Goal: Transaction & Acquisition: Purchase product/service

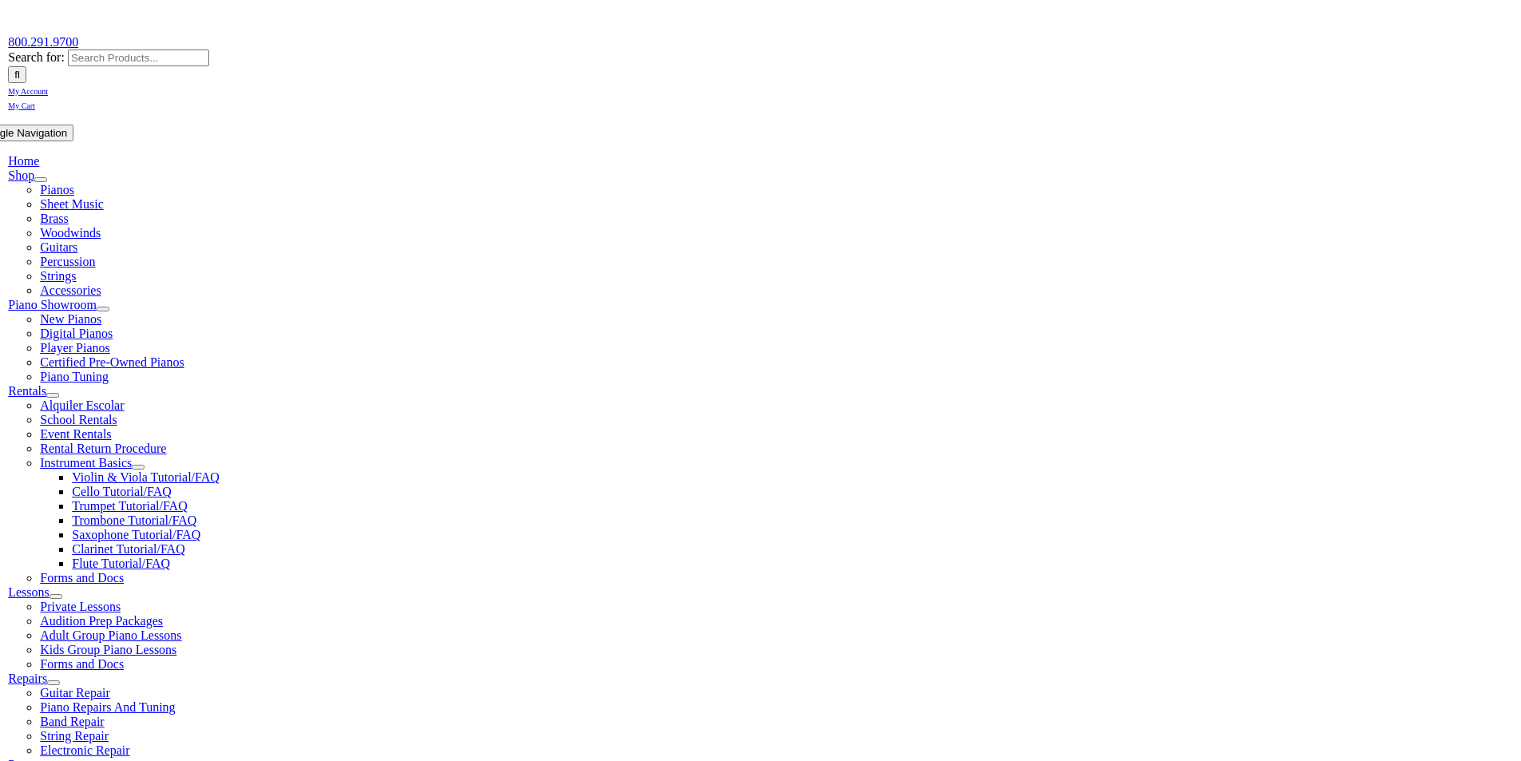
scroll to position [319, 0]
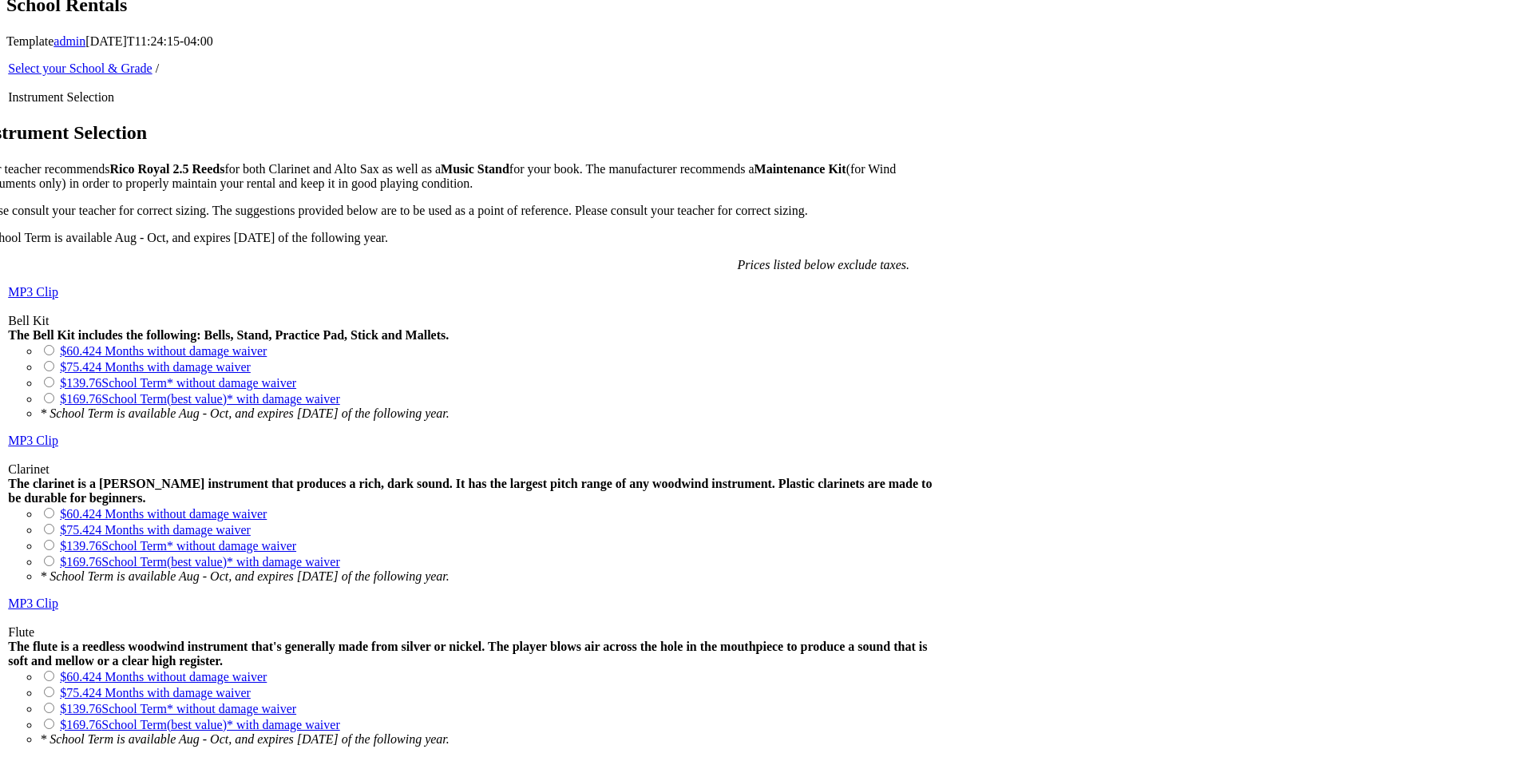
scroll to position [1038, 0]
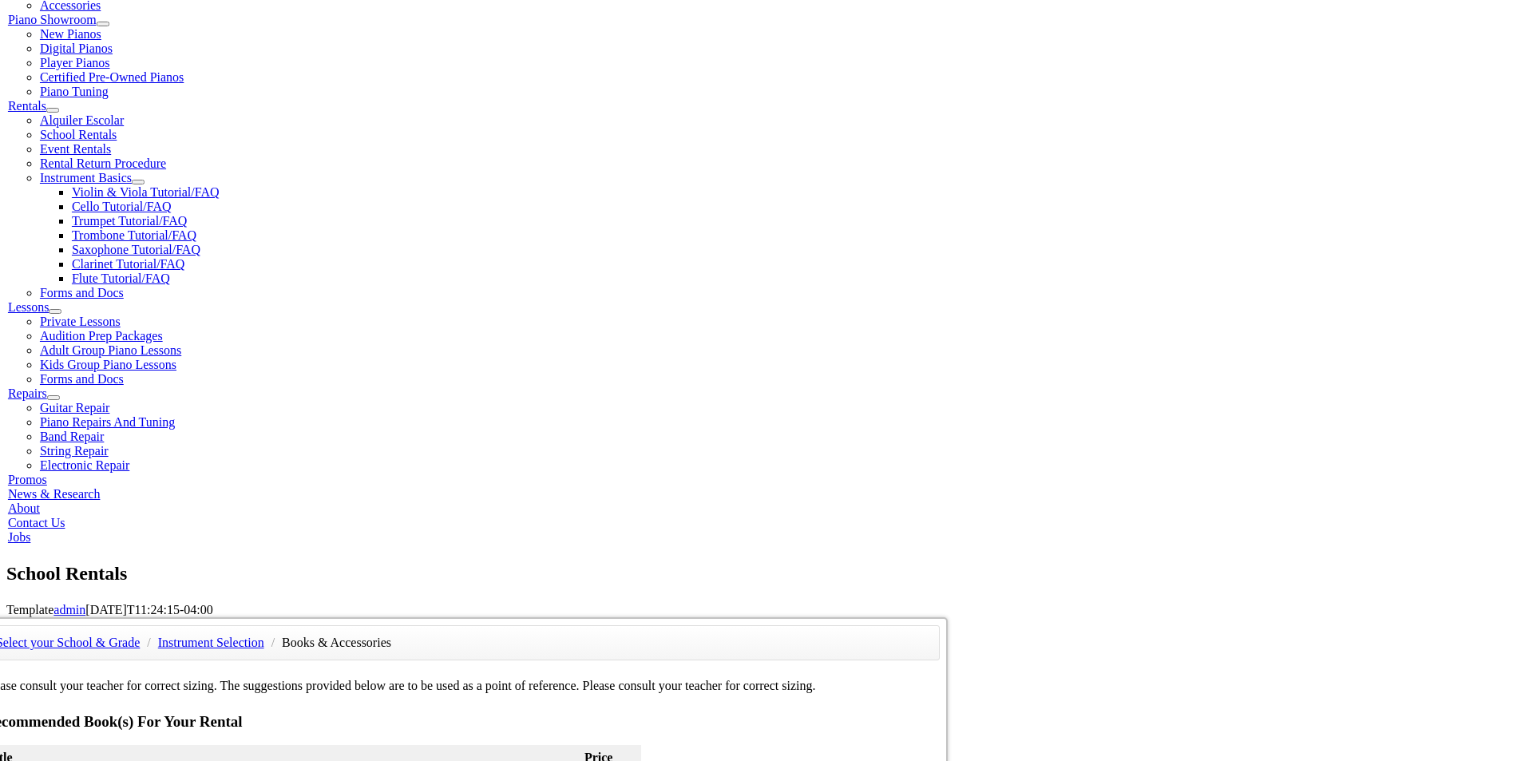
scroll to position [319, 0]
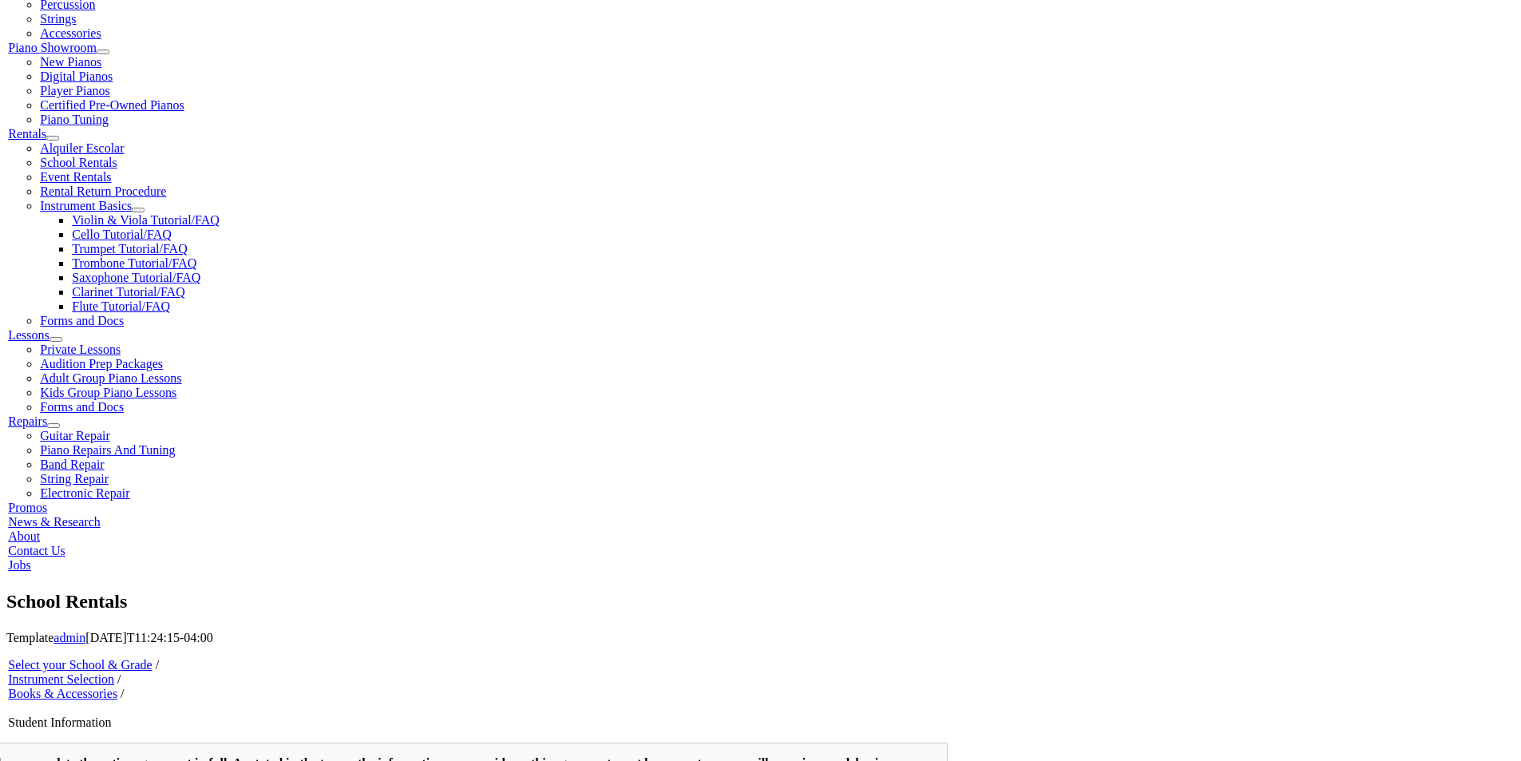
scroll to position [479, 0]
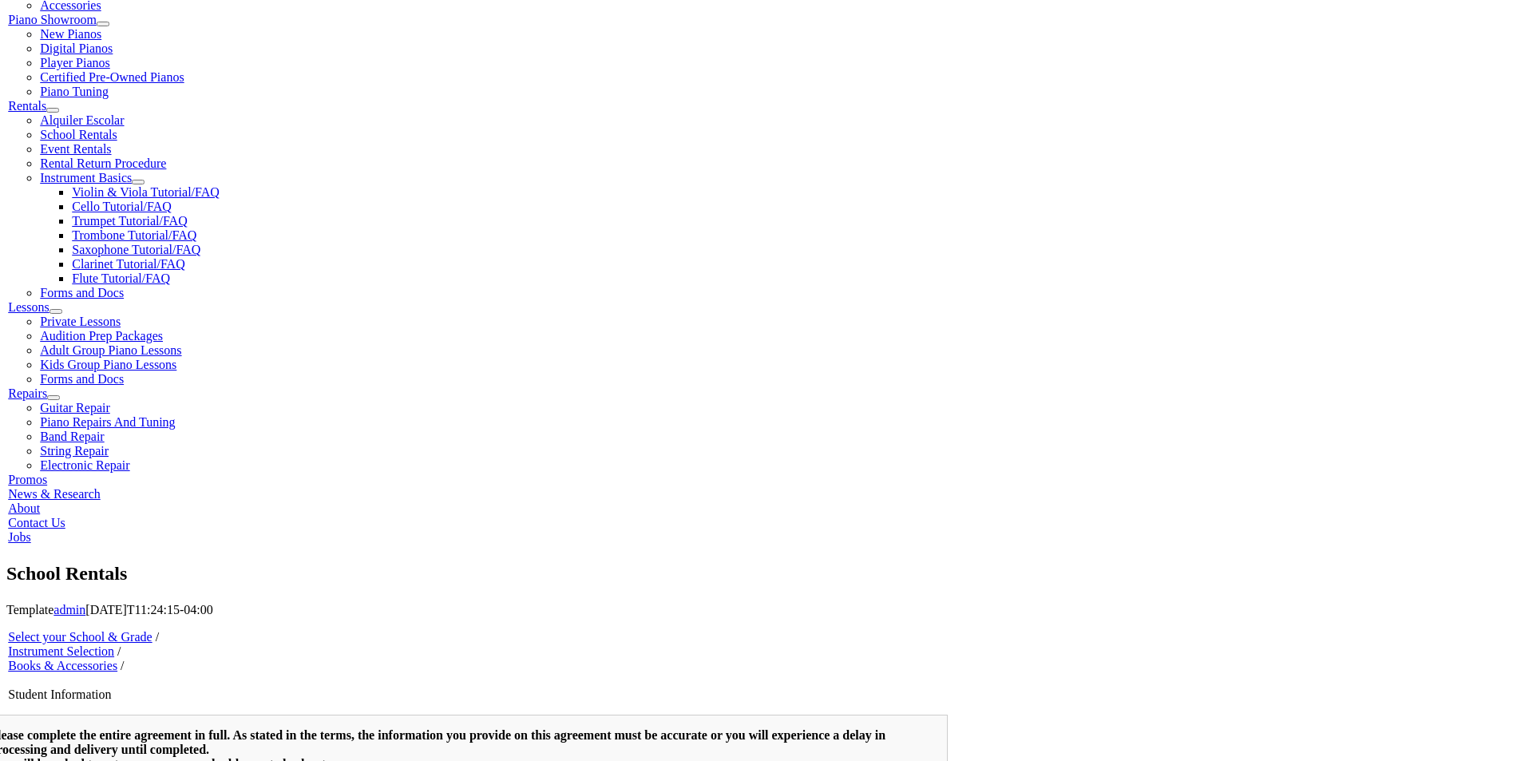
type input "1"
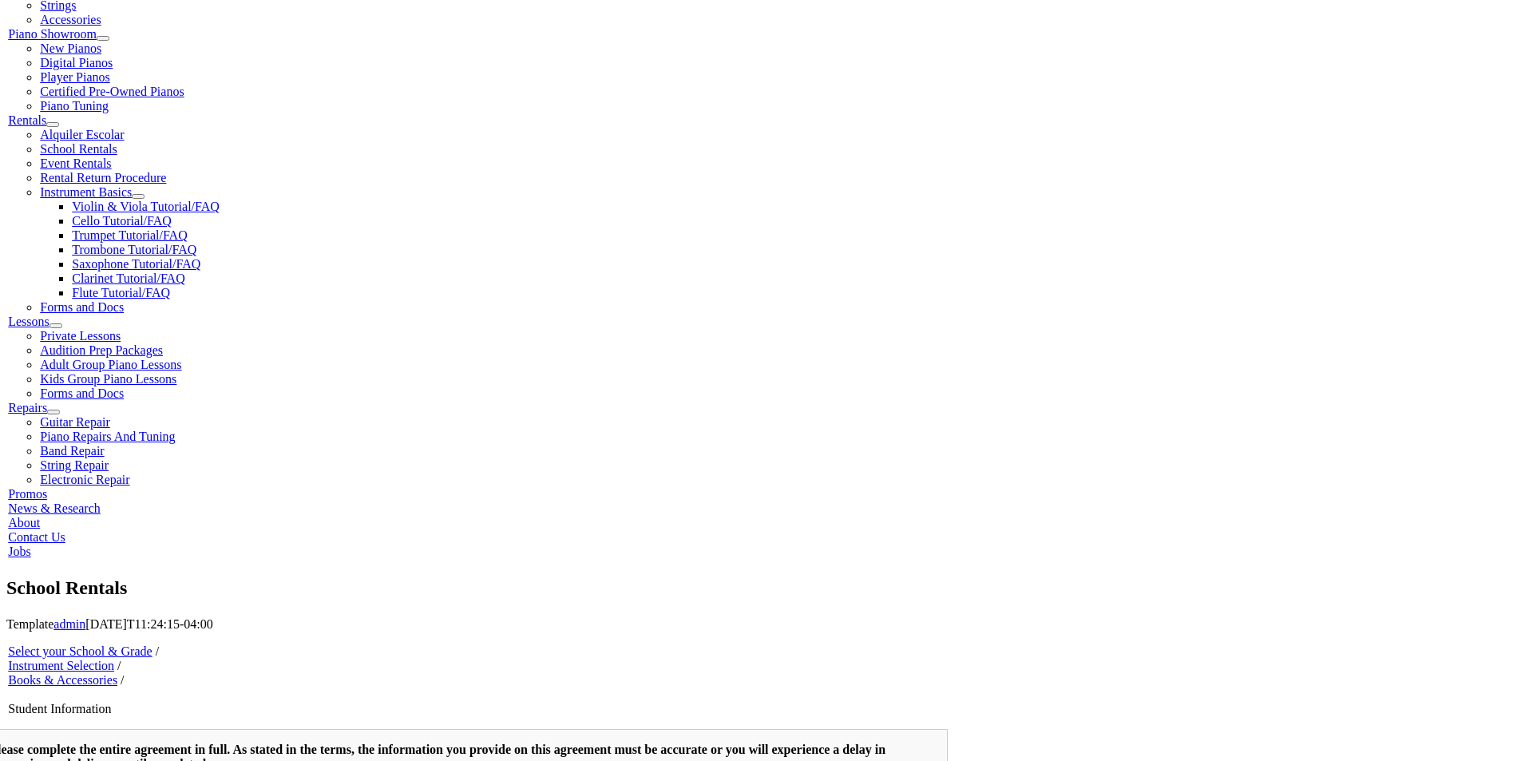
scroll to position [798, 0]
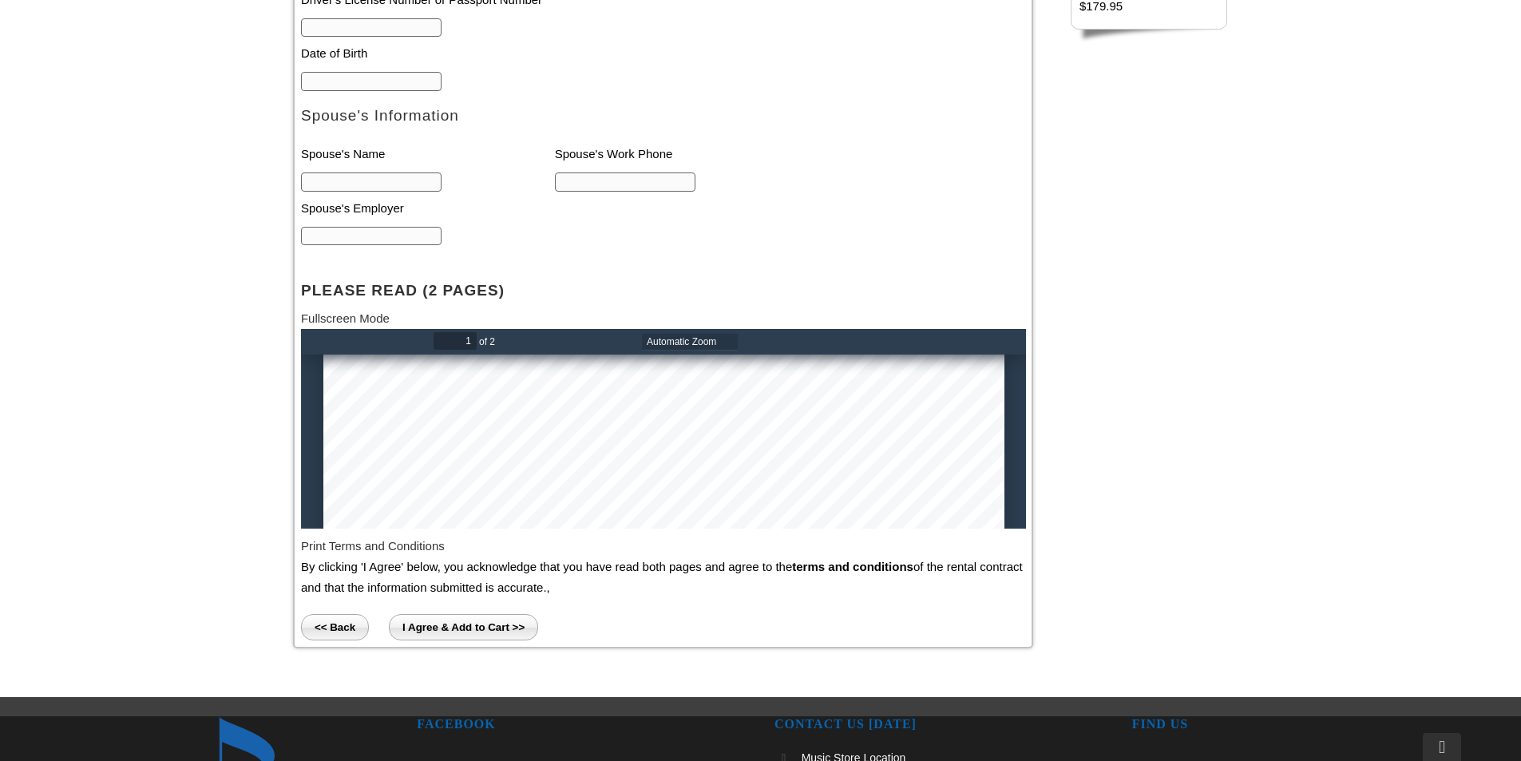
click at [451, 638] on input "I Agree & Add to Cart >>" at bounding box center [463, 627] width 149 height 26
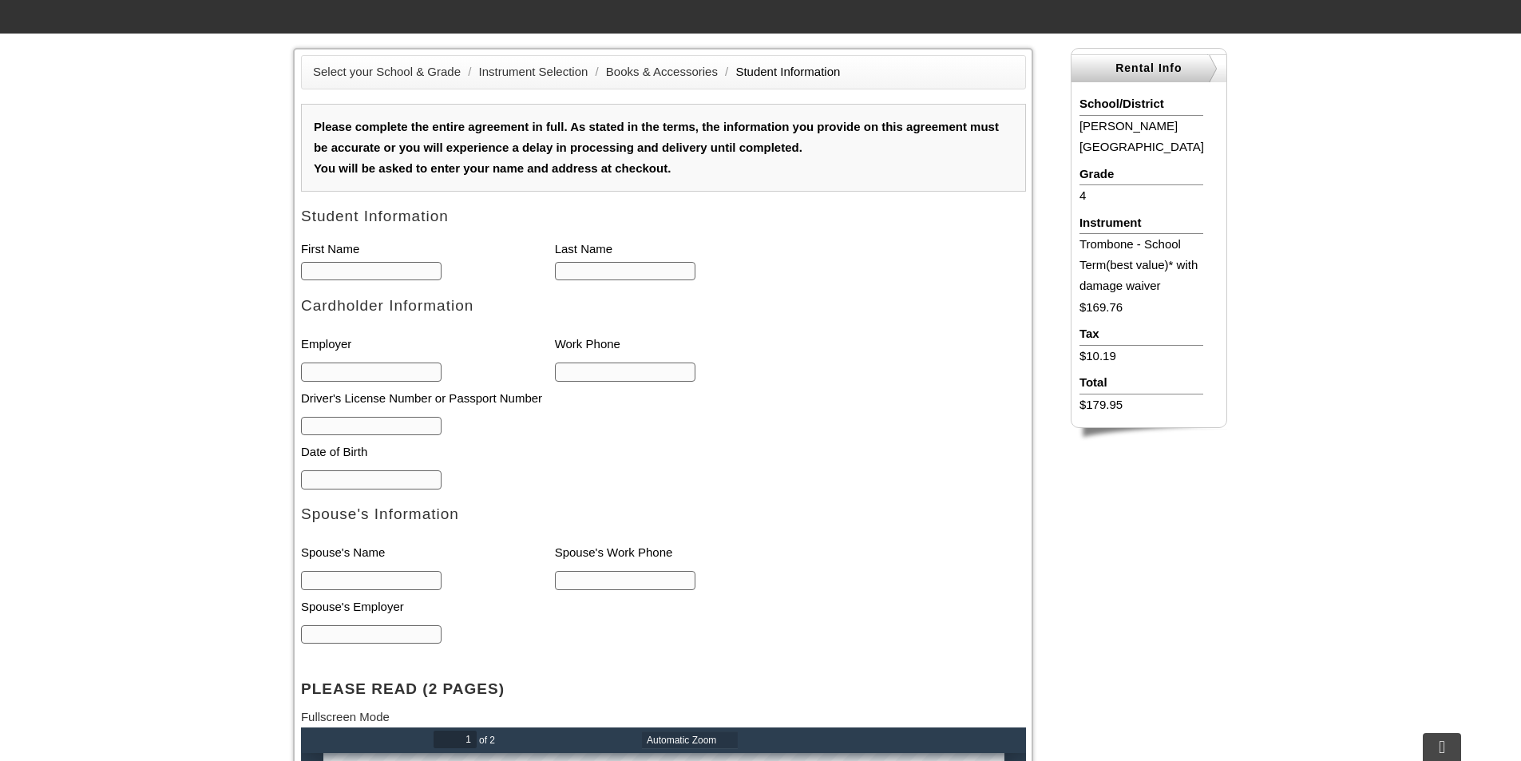
scroll to position [399, 0]
drag, startPoint x: 899, startPoint y: 253, endPoint x: 793, endPoint y: 332, distance: 132.4
click at [793, 332] on li "Work Phone" at bounding box center [682, 345] width 254 height 33
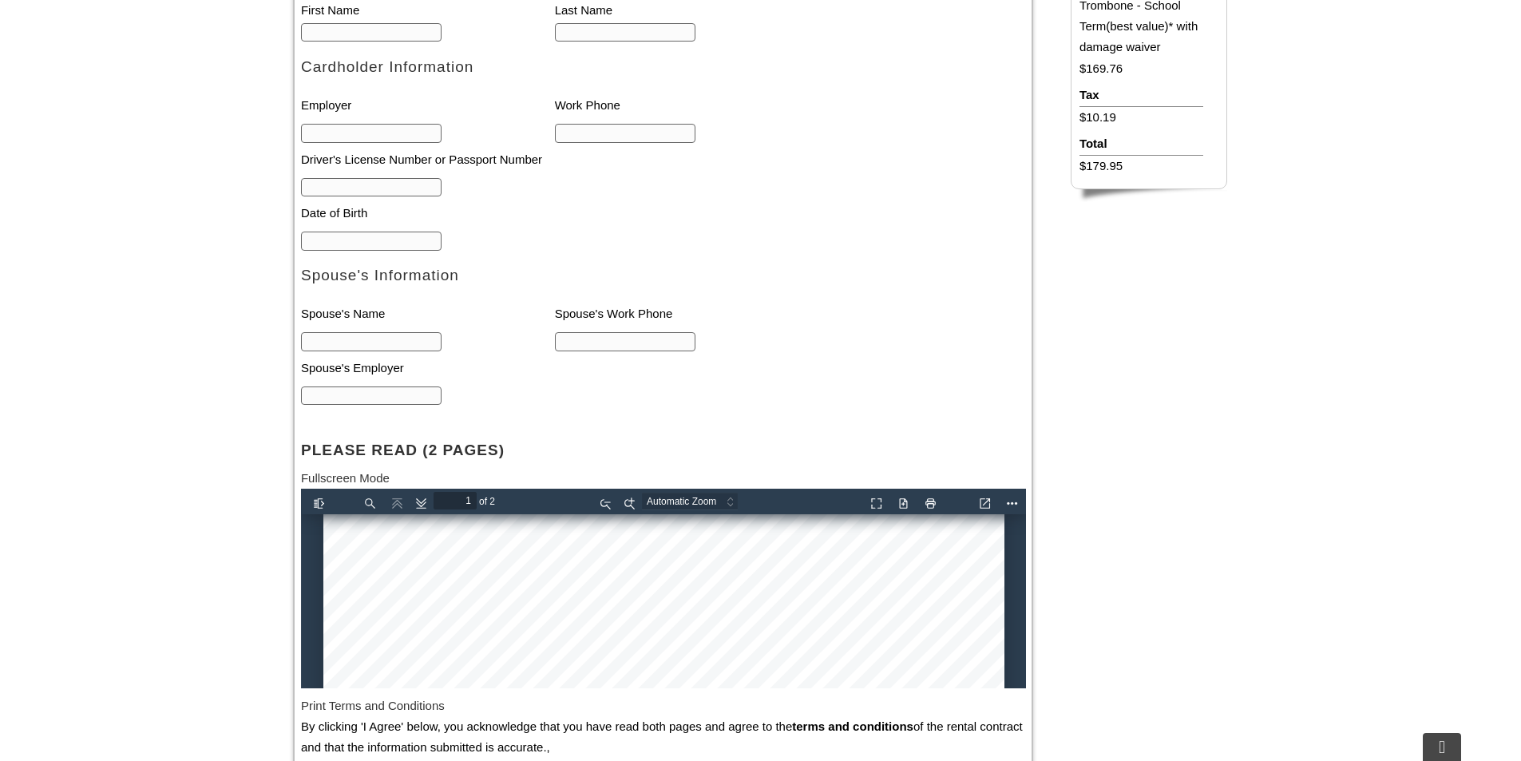
scroll to position [0, 0]
drag, startPoint x: 1019, startPoint y: 540, endPoint x: 1326, endPoint y: 1002, distance: 555.2
click at [337, 26] on input "text" at bounding box center [371, 32] width 141 height 19
type input "random"
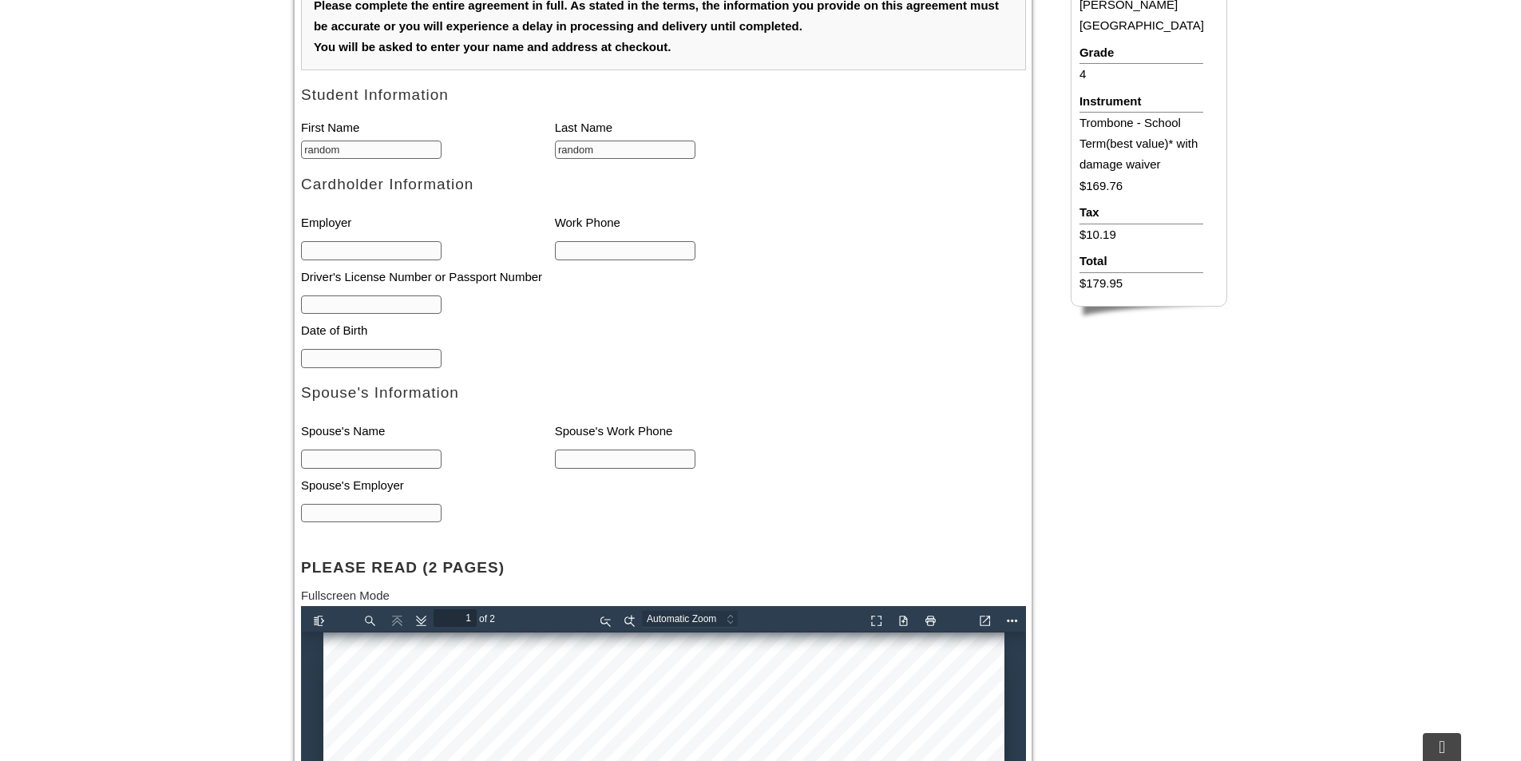
scroll to position [958, 0]
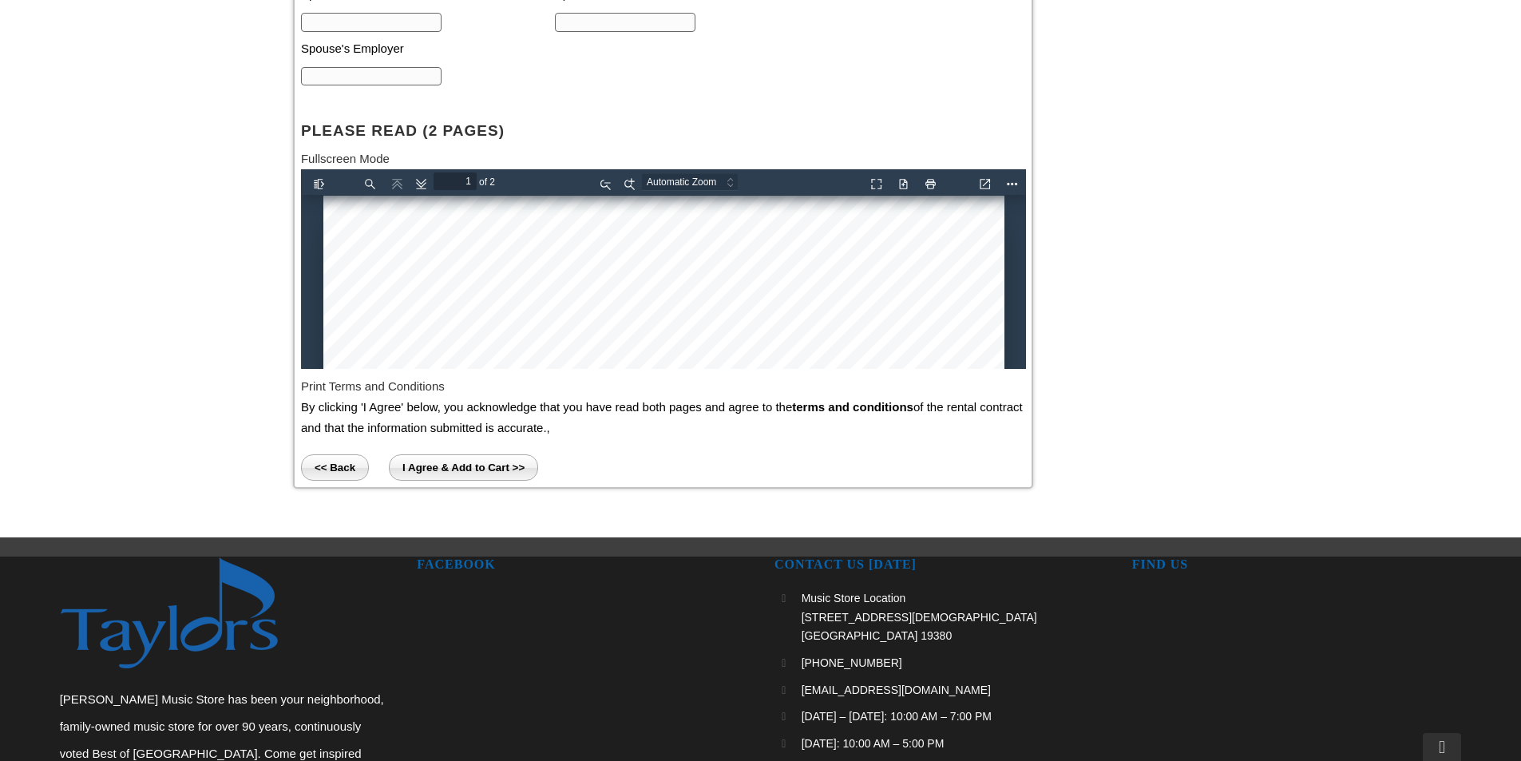
click at [437, 478] on input "I Agree & Add to Cart >>" at bounding box center [463, 467] width 149 height 26
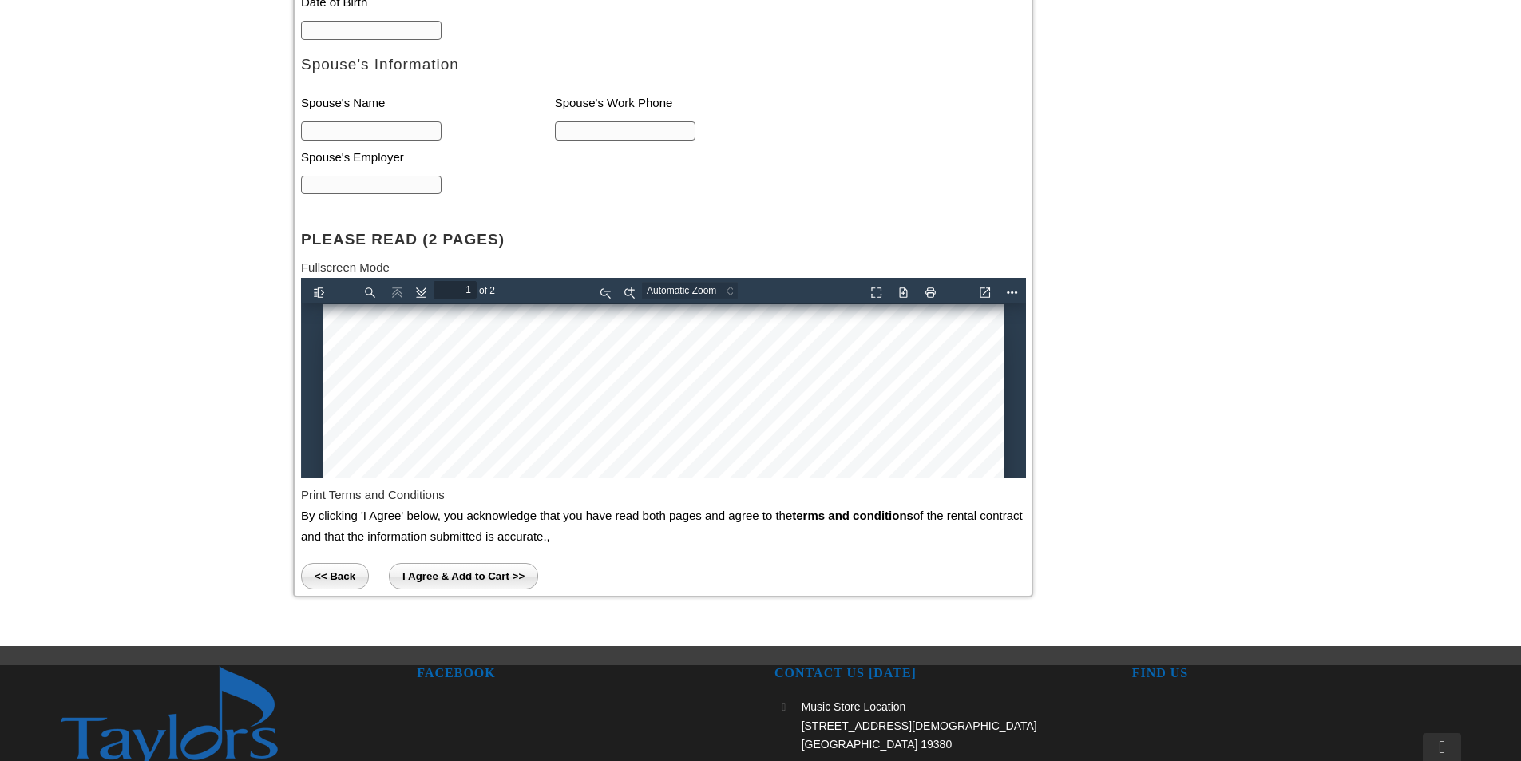
scroll to position [511, 0]
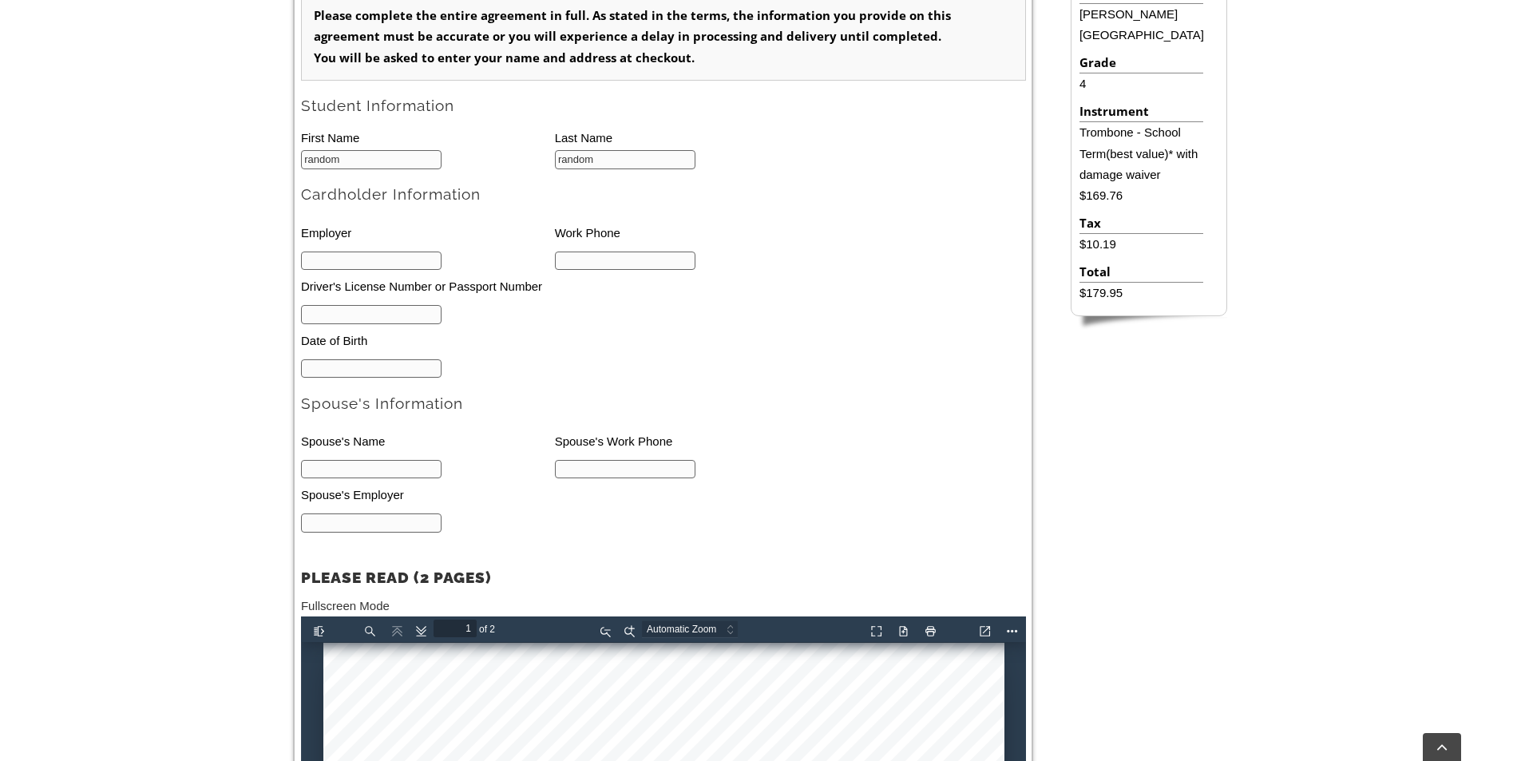
click at [350, 261] on input "text" at bounding box center [371, 261] width 141 height 19
drag, startPoint x: 352, startPoint y: 262, endPoint x: 246, endPoint y: 267, distance: 106.3
click at [246, 267] on div "Select your School & Grade / Instrument Selection / Books & Accessories / Stude…" at bounding box center [760, 454] width 1521 height 1064
type input "random"
click at [336, 312] on input "text" at bounding box center [371, 314] width 141 height 19
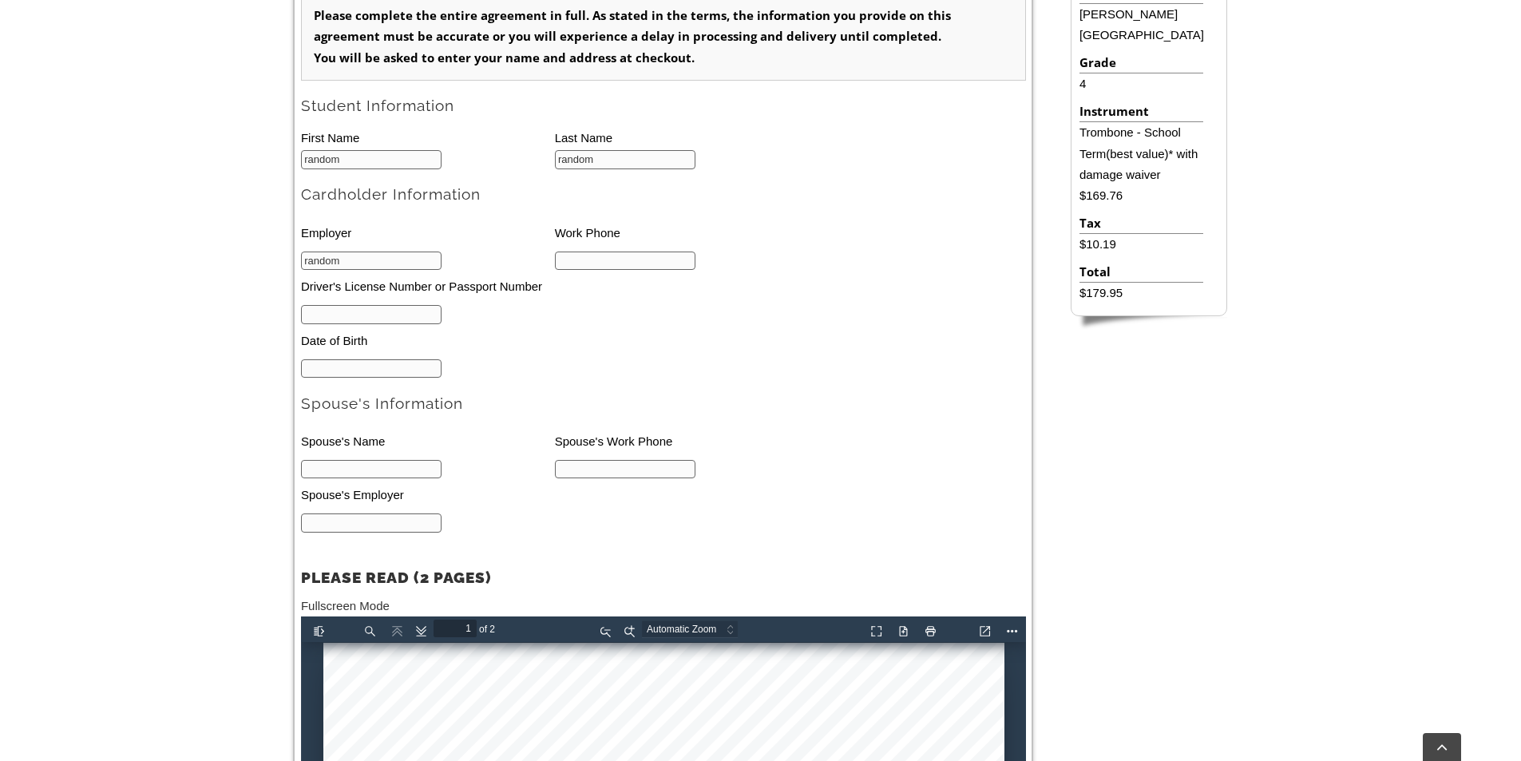
paste input "random"
type input "random"
click at [321, 374] on input "mm/dd/yyyy" at bounding box center [371, 368] width 141 height 19
paste input "random"
type input "mm/dd/yyyy"
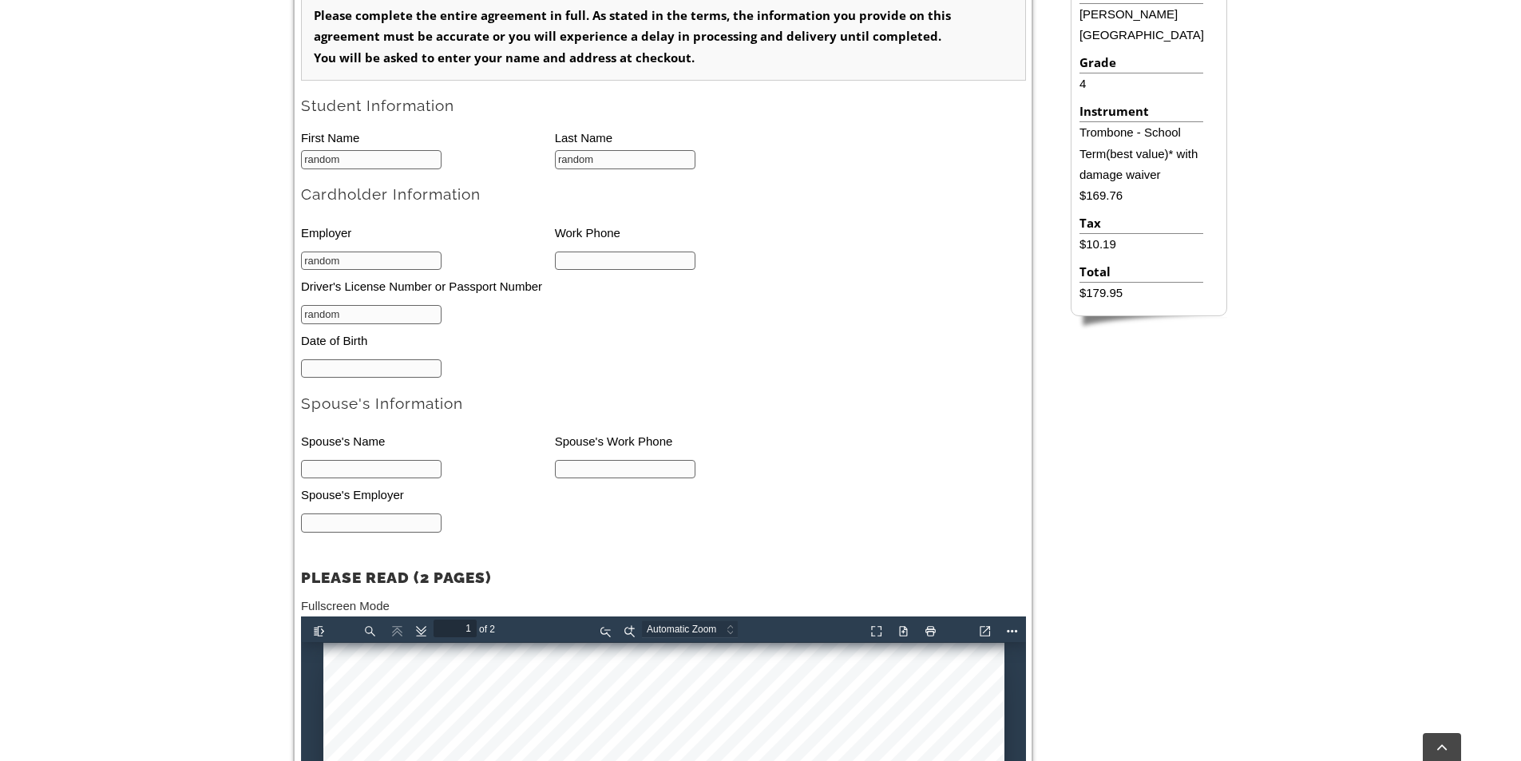
click at [331, 469] on input "text" at bounding box center [371, 469] width 141 height 19
paste input "random"
type input "random"
click at [385, 532] on input "text" at bounding box center [371, 522] width 141 height 19
paste input "random"
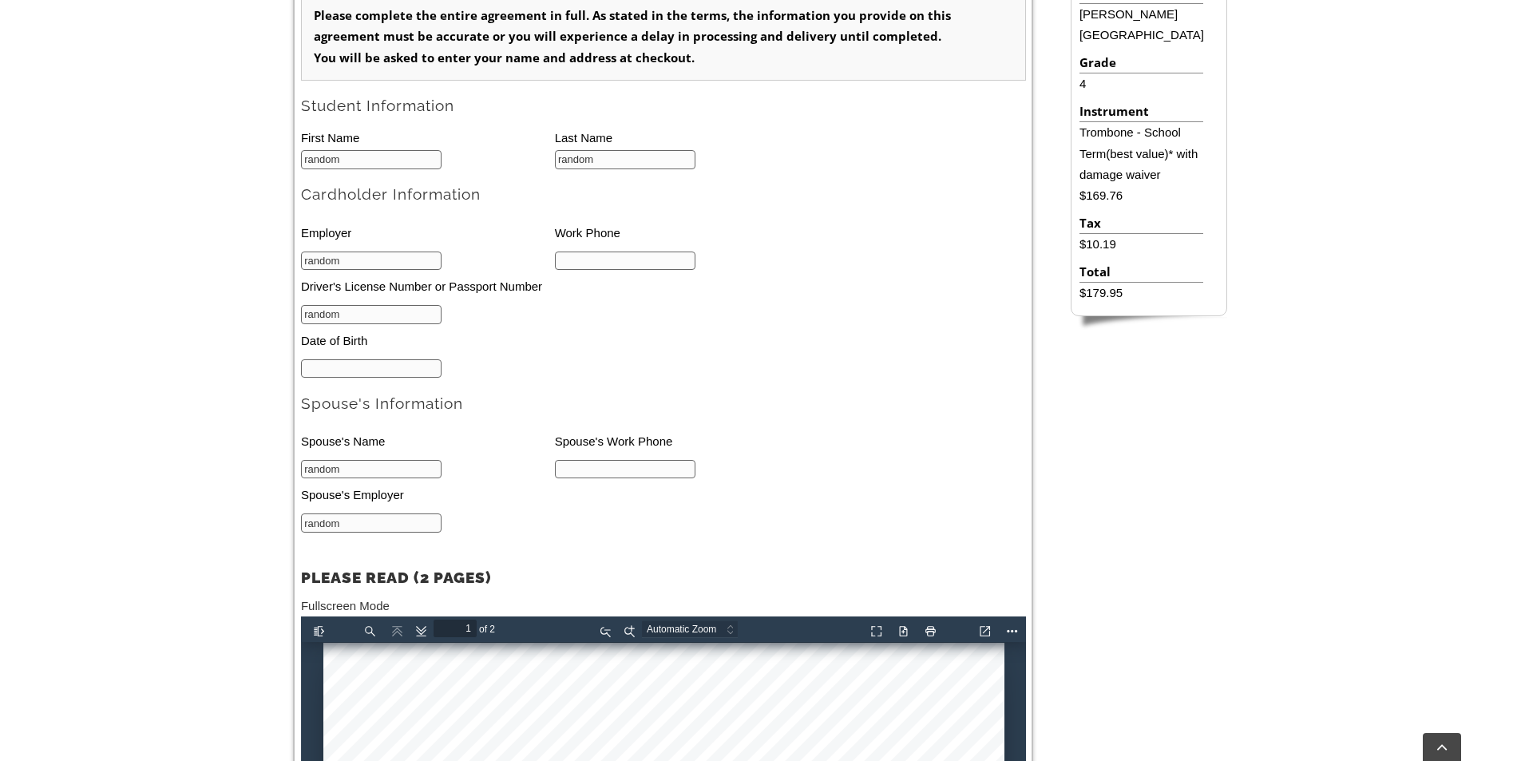
type input "random"
drag, startPoint x: 565, startPoint y: 478, endPoint x: 536, endPoint y: 430, distance: 56.6
click at [565, 478] on input "text" at bounding box center [625, 469] width 141 height 19
paste input "random"
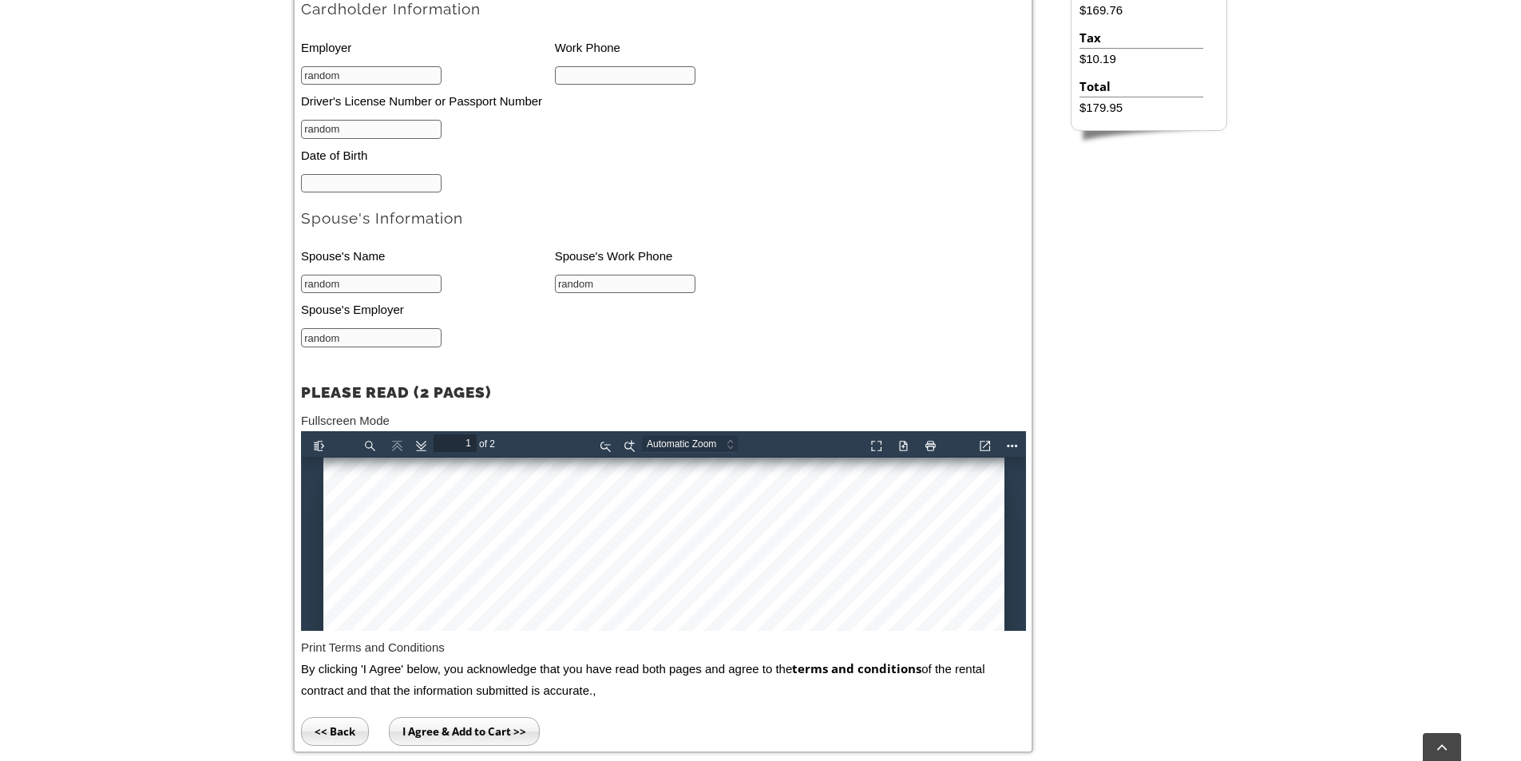
scroll to position [1070, 0]
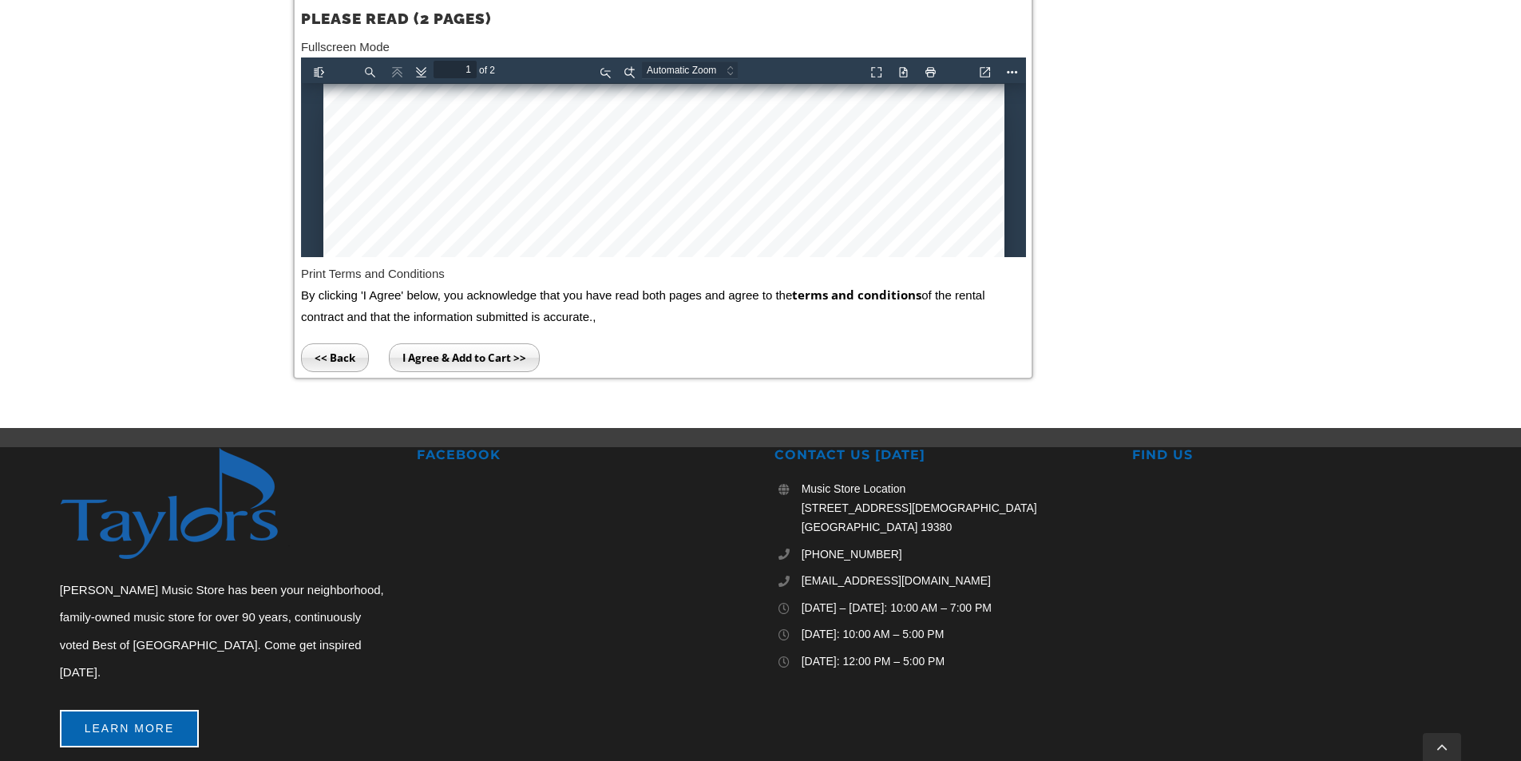
type input "random"
click at [484, 361] on input "I Agree & Add to Cart >>" at bounding box center [464, 357] width 151 height 29
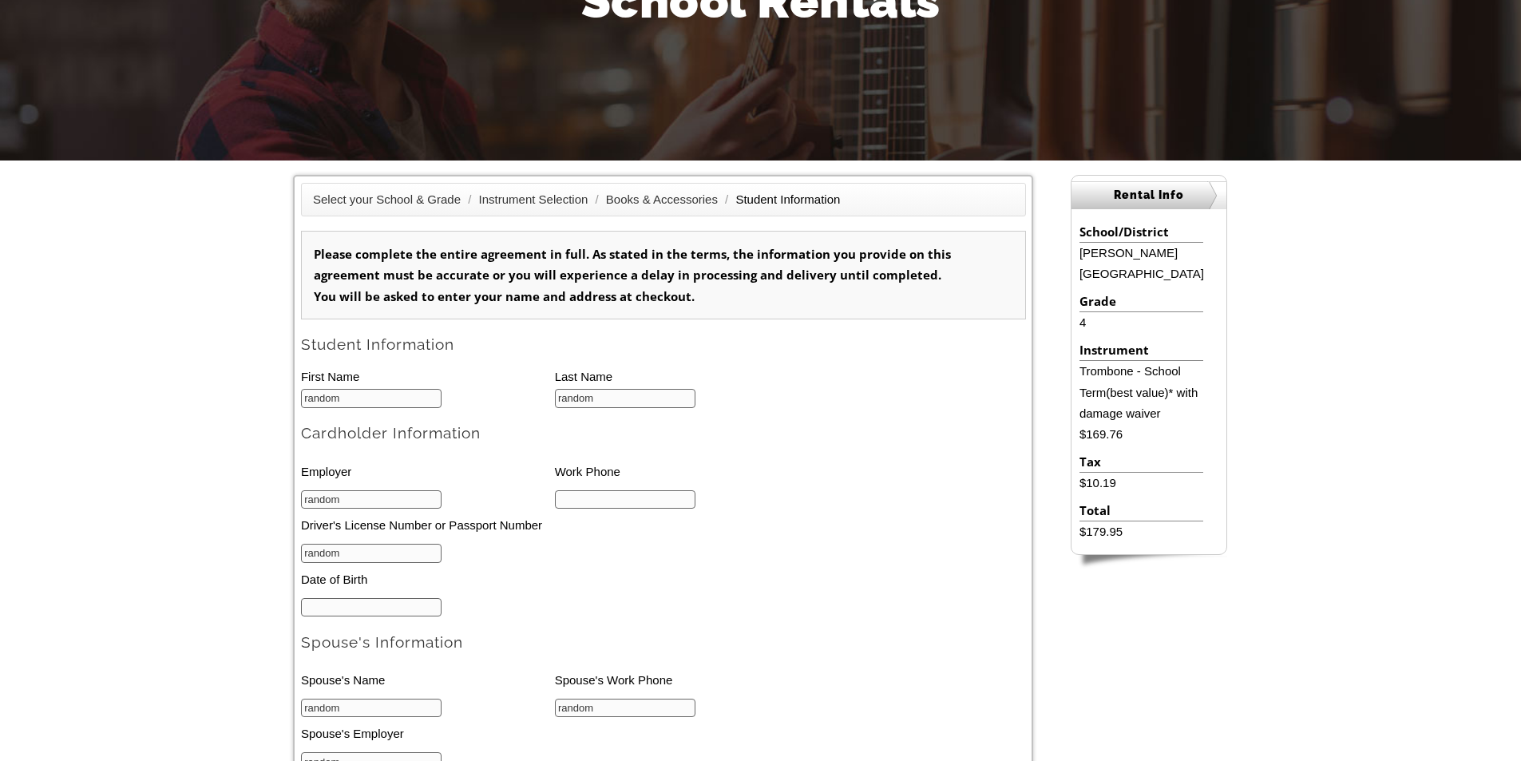
scroll to position [351, 0]
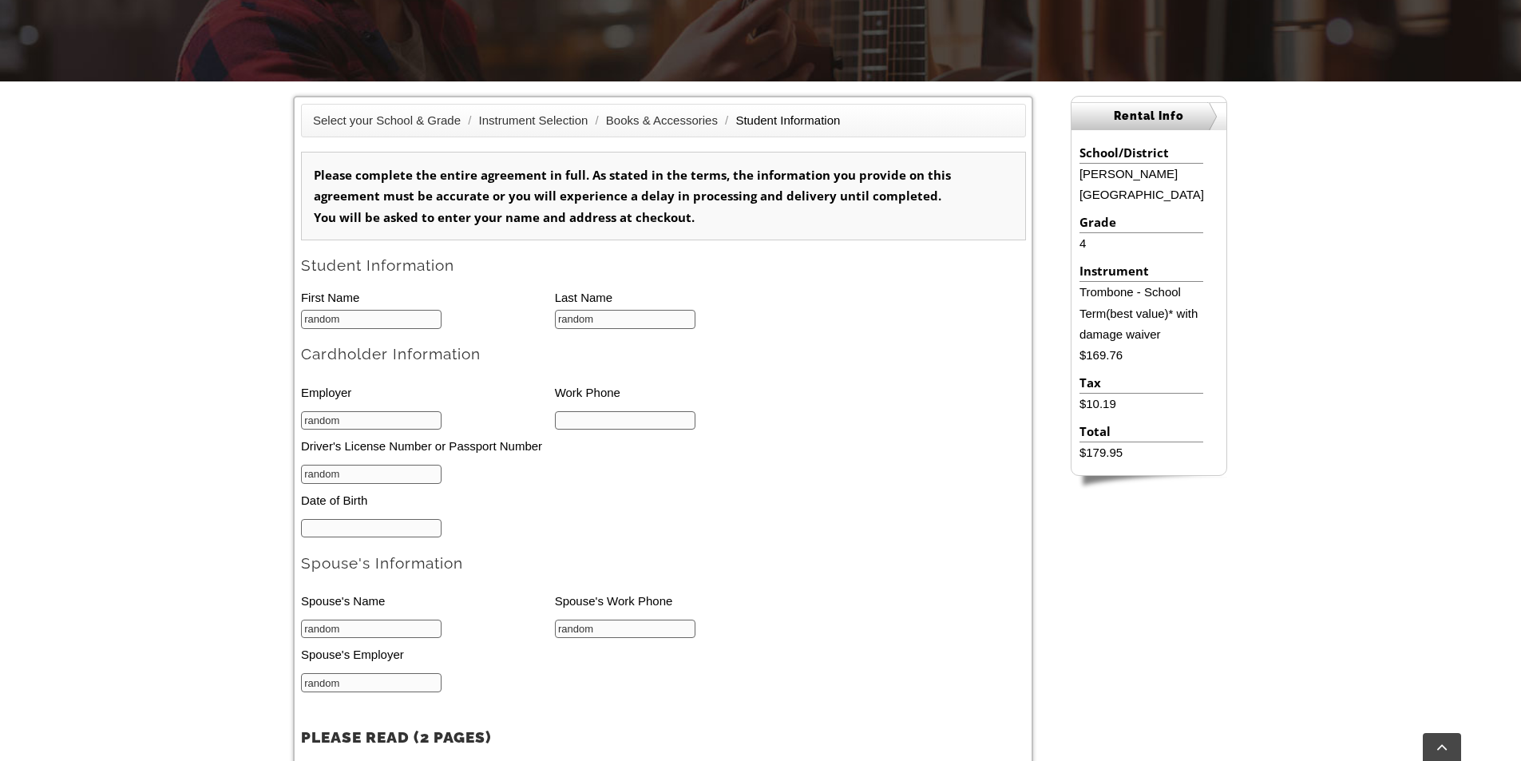
click at [614, 422] on input "text" at bounding box center [625, 420] width 141 height 19
type input "111111111"
click at [375, 535] on input "mm/dd/yyyy" at bounding box center [371, 528] width 141 height 19
type input "[DATE]"
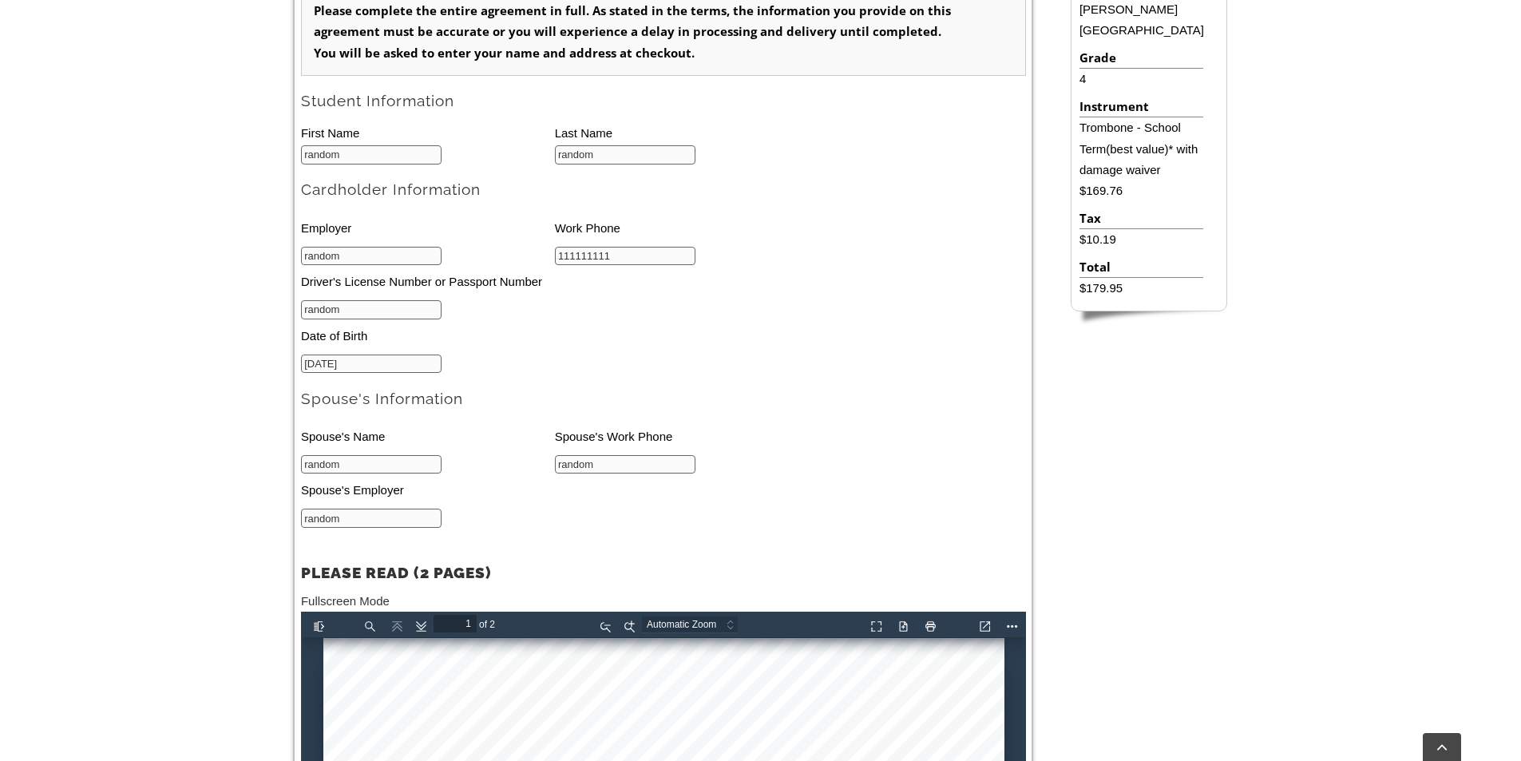
scroll to position [830, 0]
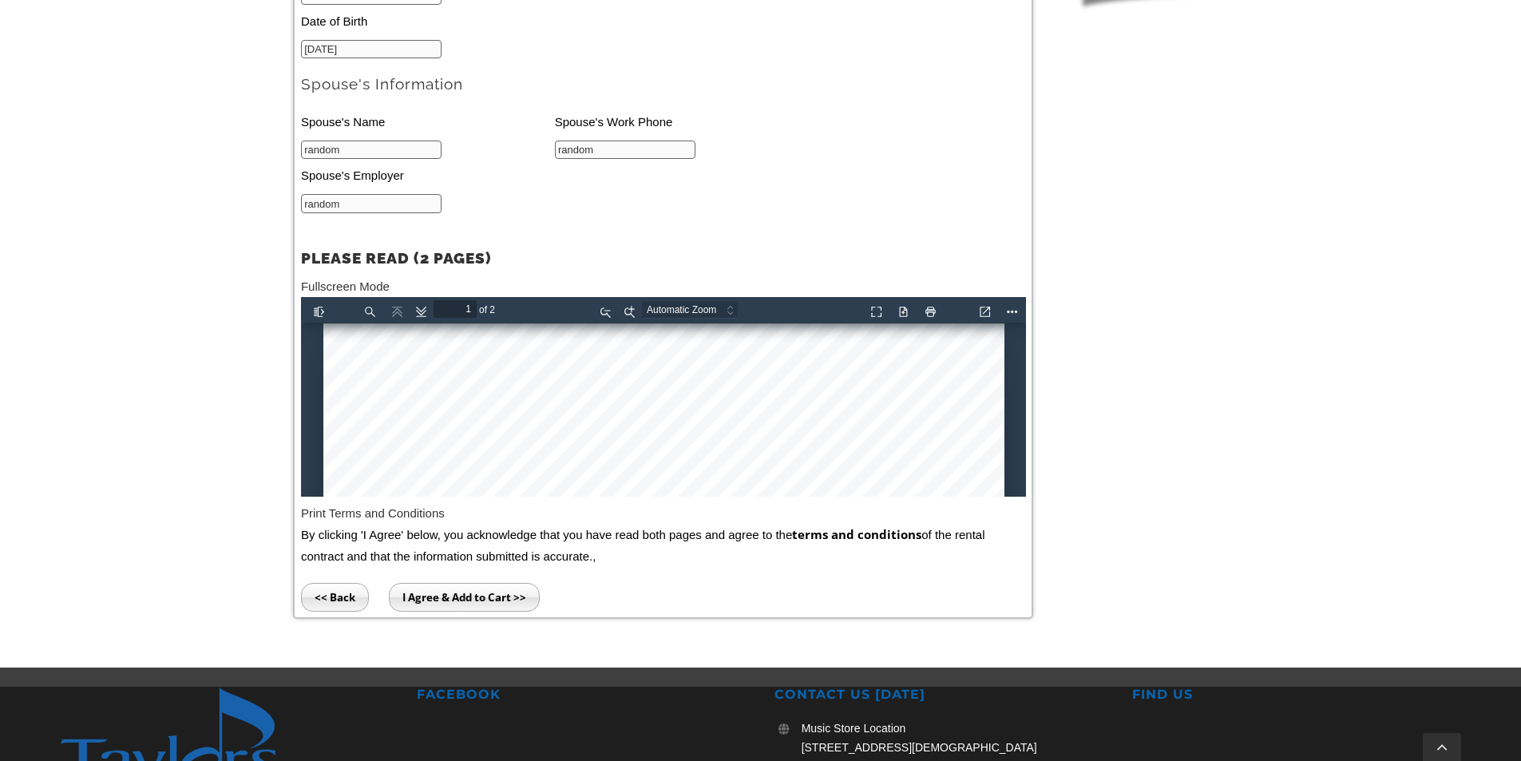
click at [465, 590] on input "I Agree & Add to Cart >>" at bounding box center [464, 597] width 151 height 29
click at [464, 601] on input "I Agree & Add to Cart >>" at bounding box center [464, 597] width 151 height 29
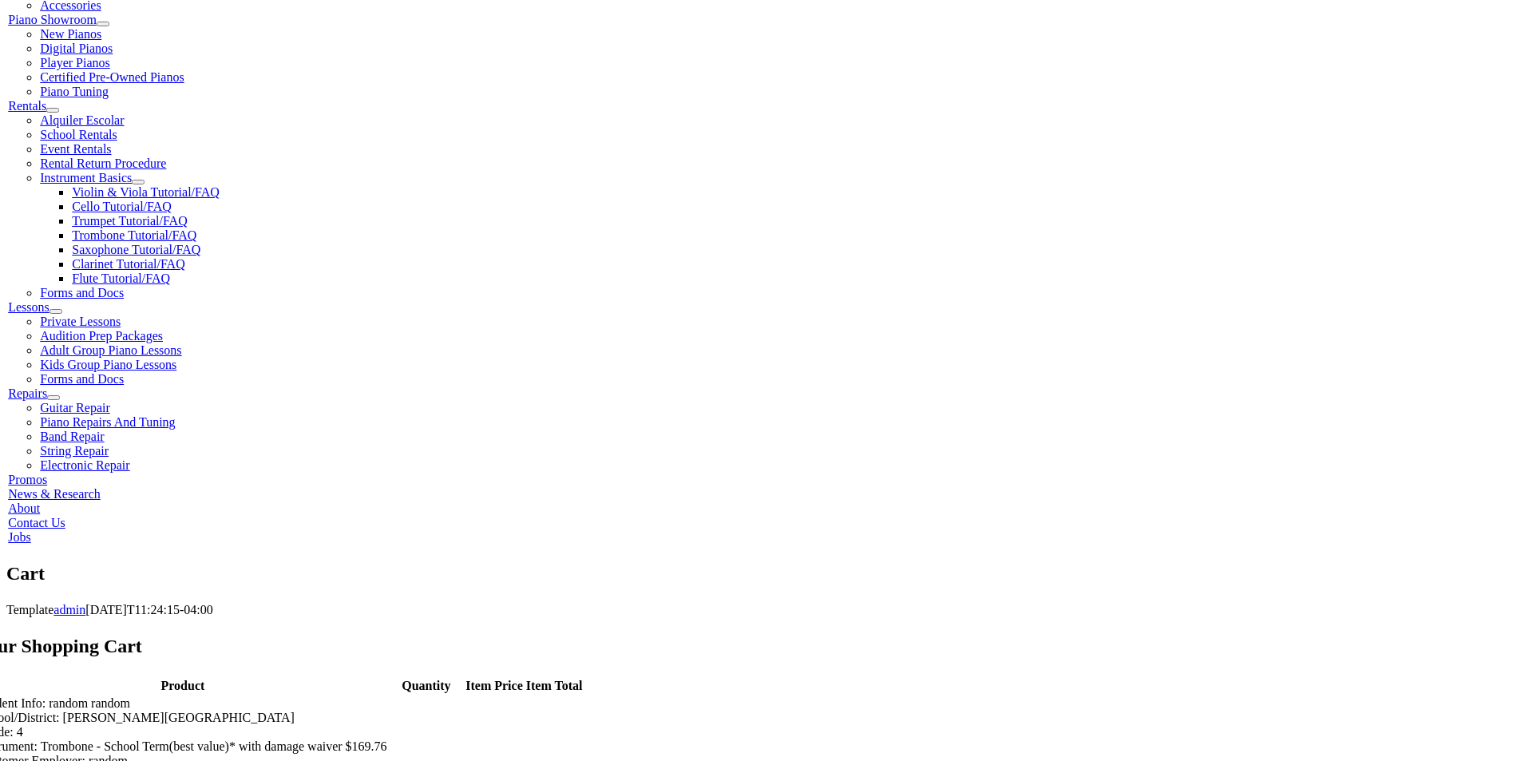
scroll to position [559, 0]
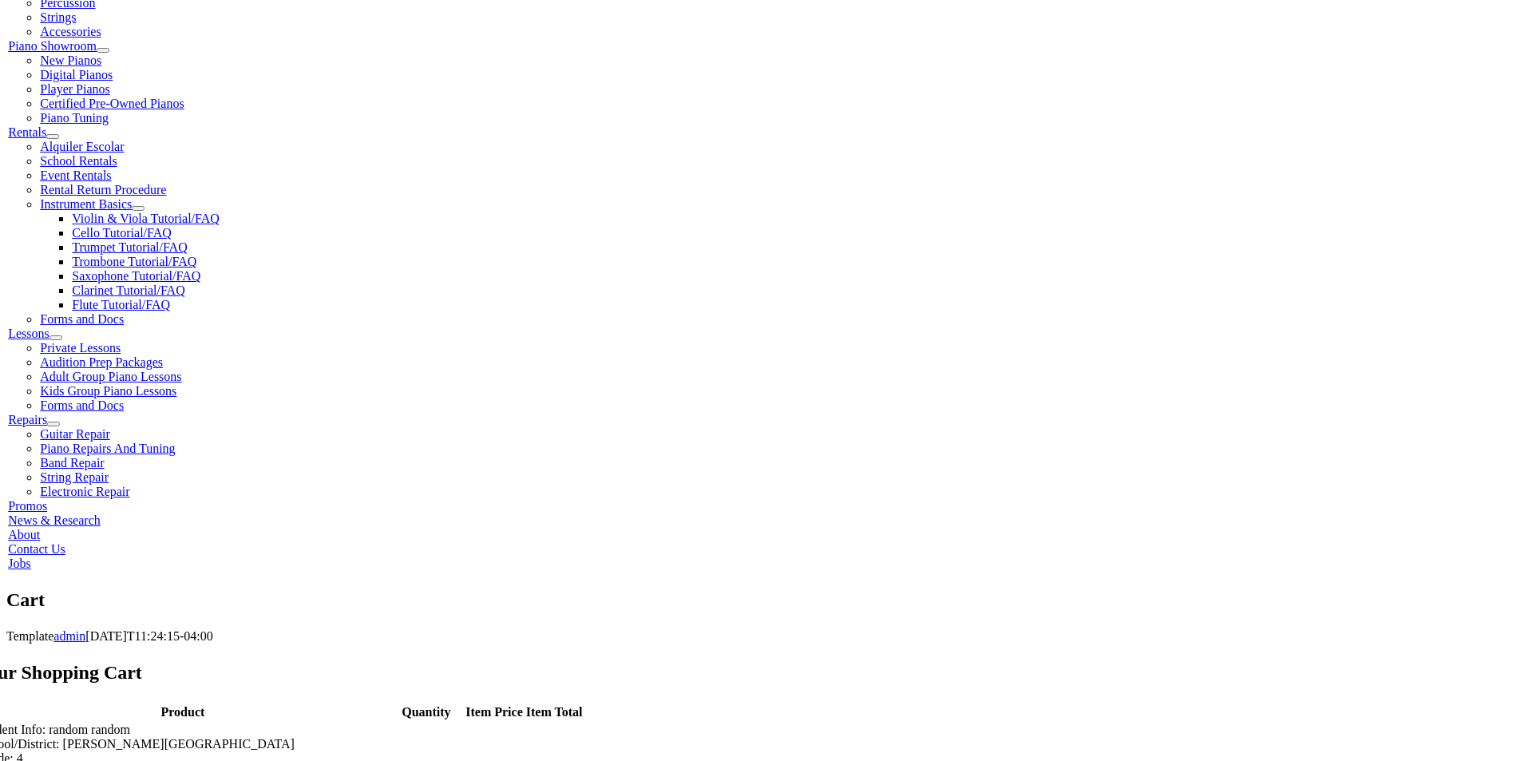
scroll to position [399, 0]
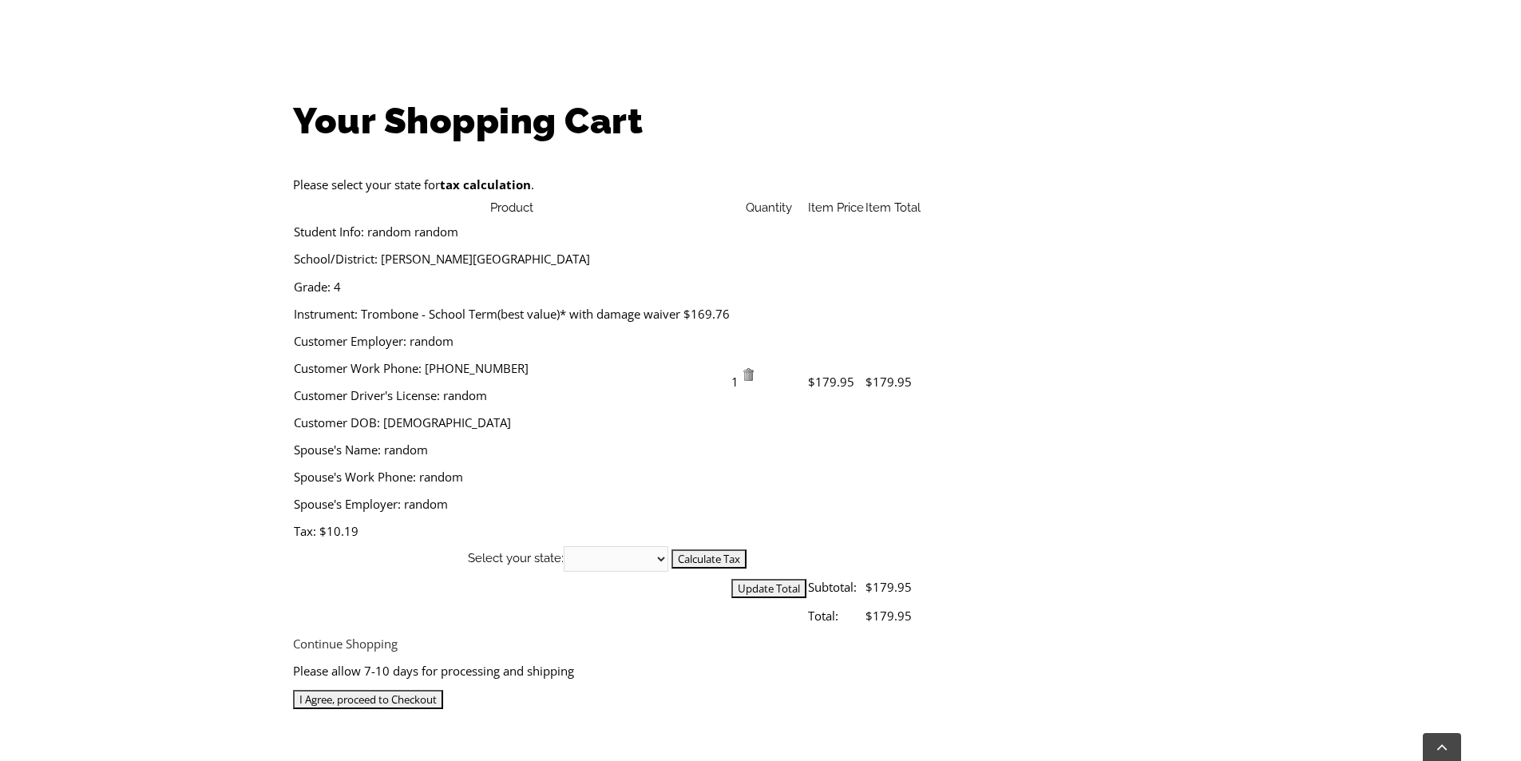
scroll to position [639, 0]
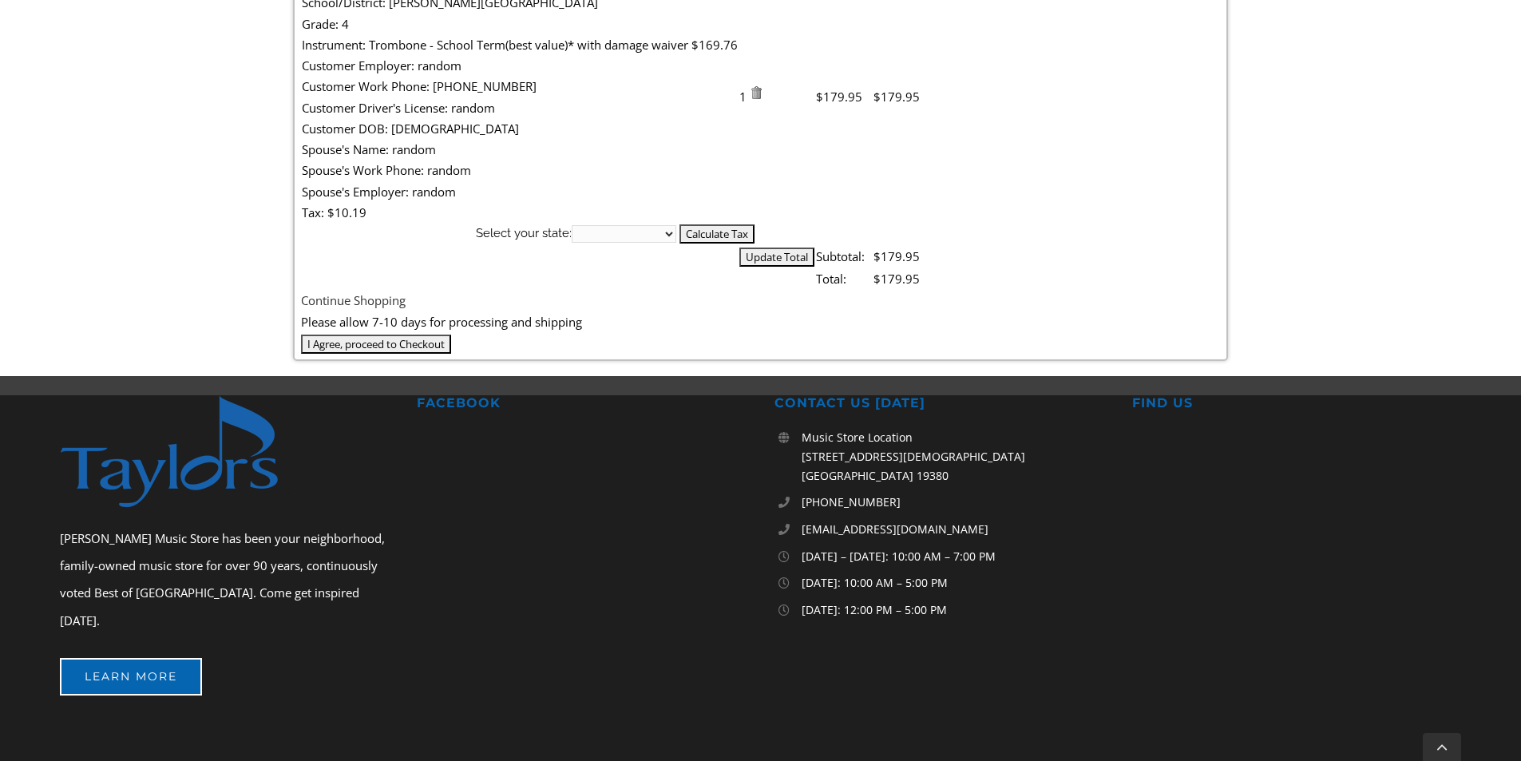
click at [451, 354] on input "I Agree, proceed to Checkout" at bounding box center [376, 344] width 150 height 19
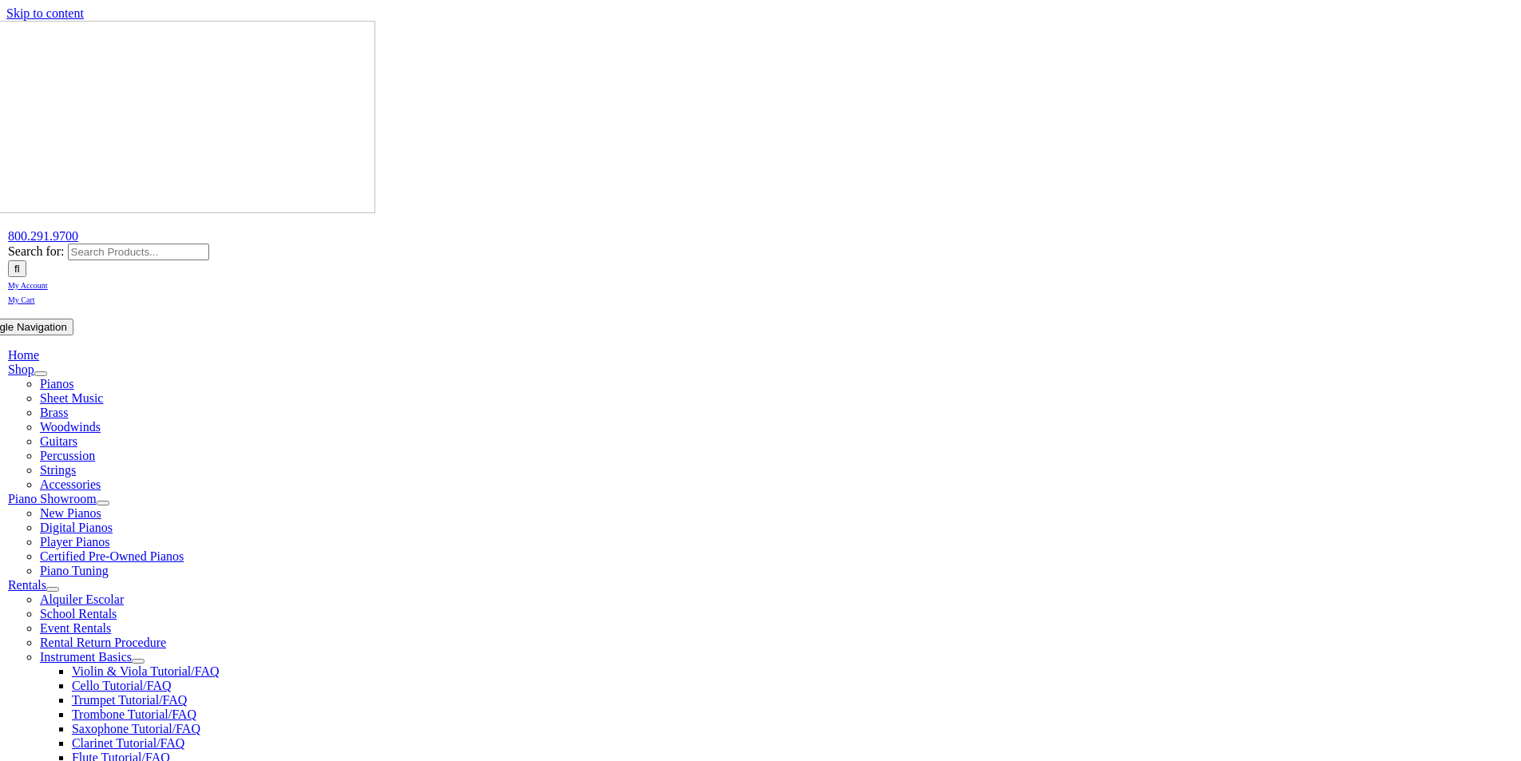
scroll to position [399, 0]
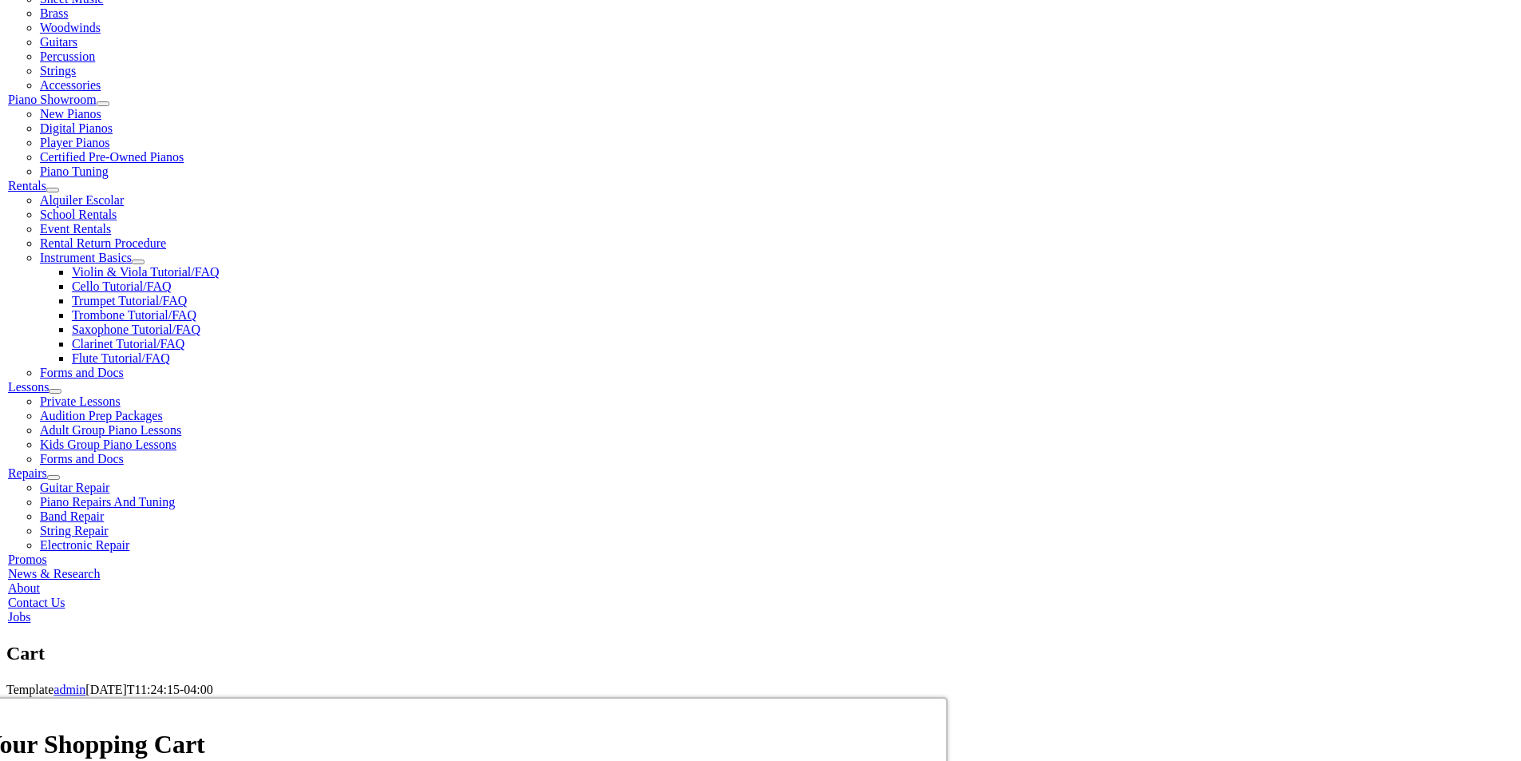
select select "PA"
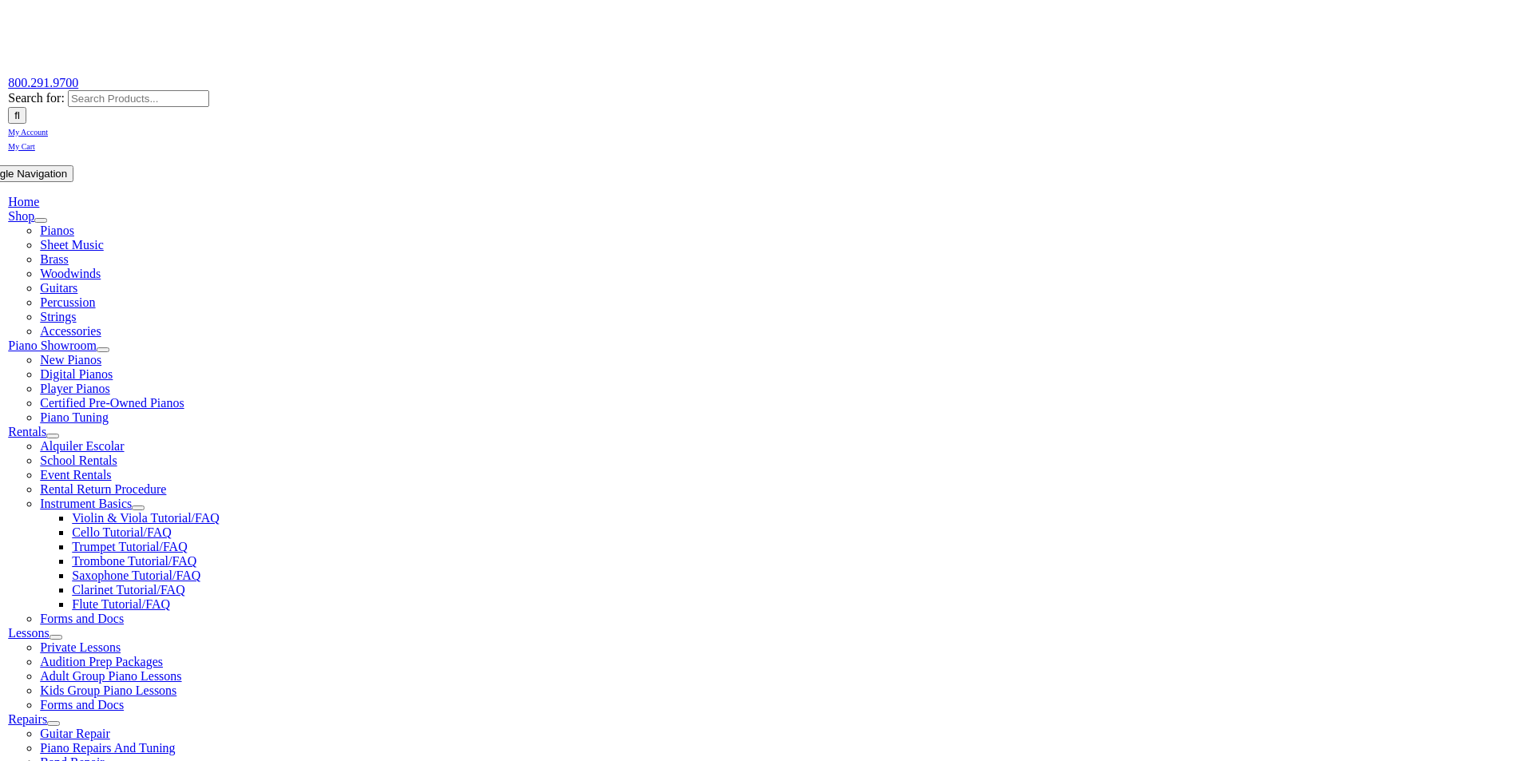
scroll to position [160, 0]
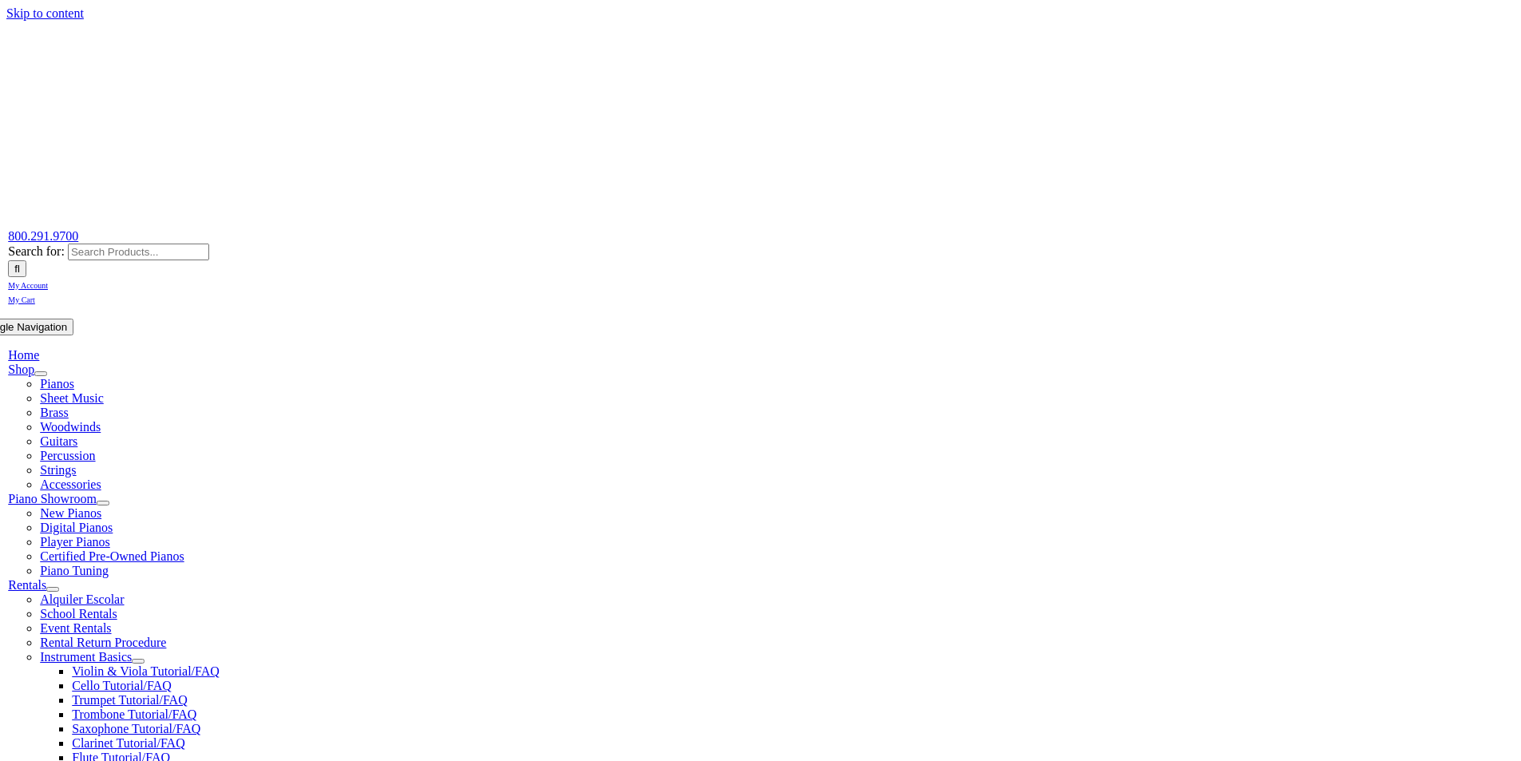
scroll to position [691, 0]
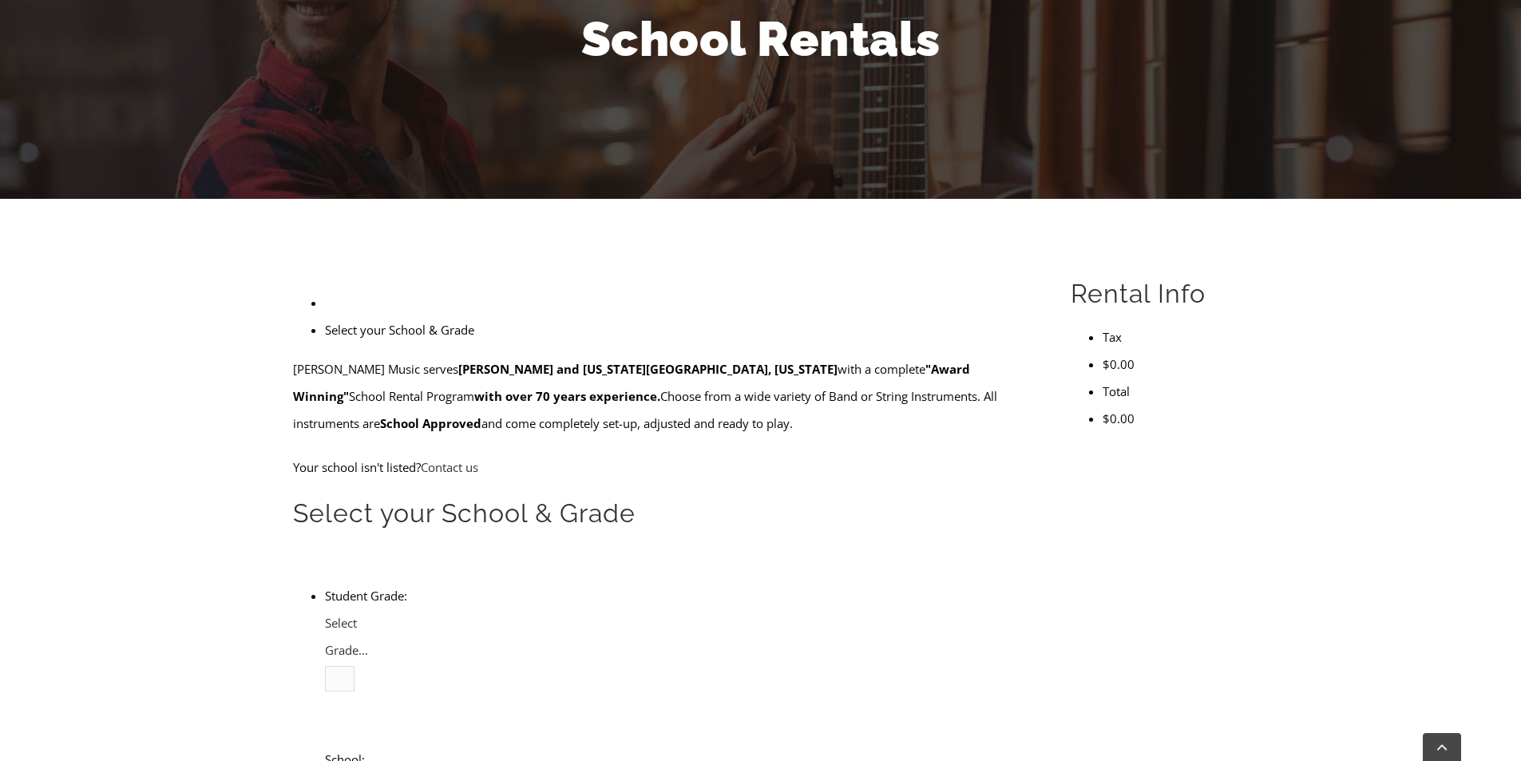
scroll to position [479, 0]
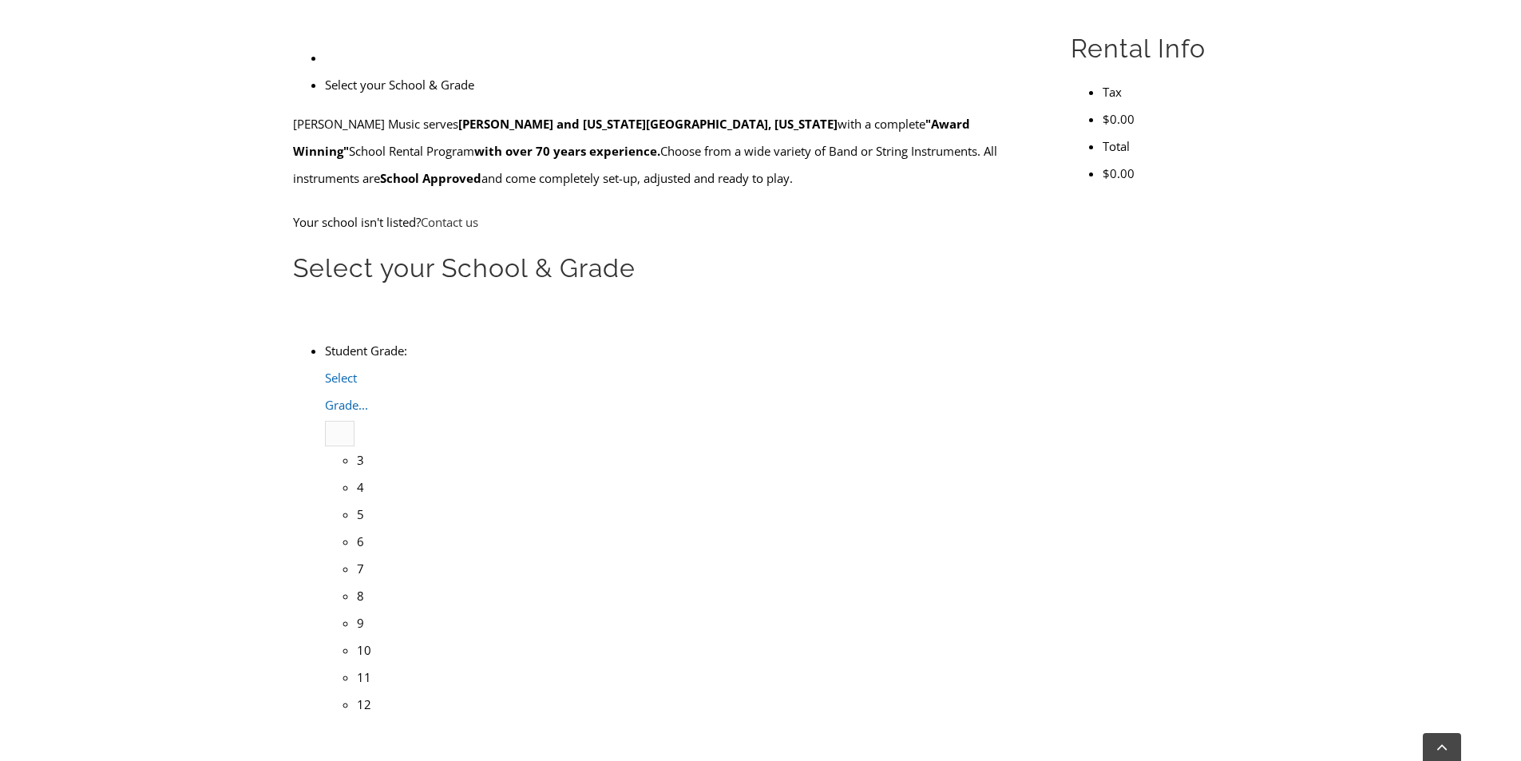
click at [368, 370] on span "Select Grade..." at bounding box center [346, 391] width 43 height 43
click at [357, 473] on li "4" at bounding box center [357, 486] width 0 height 27
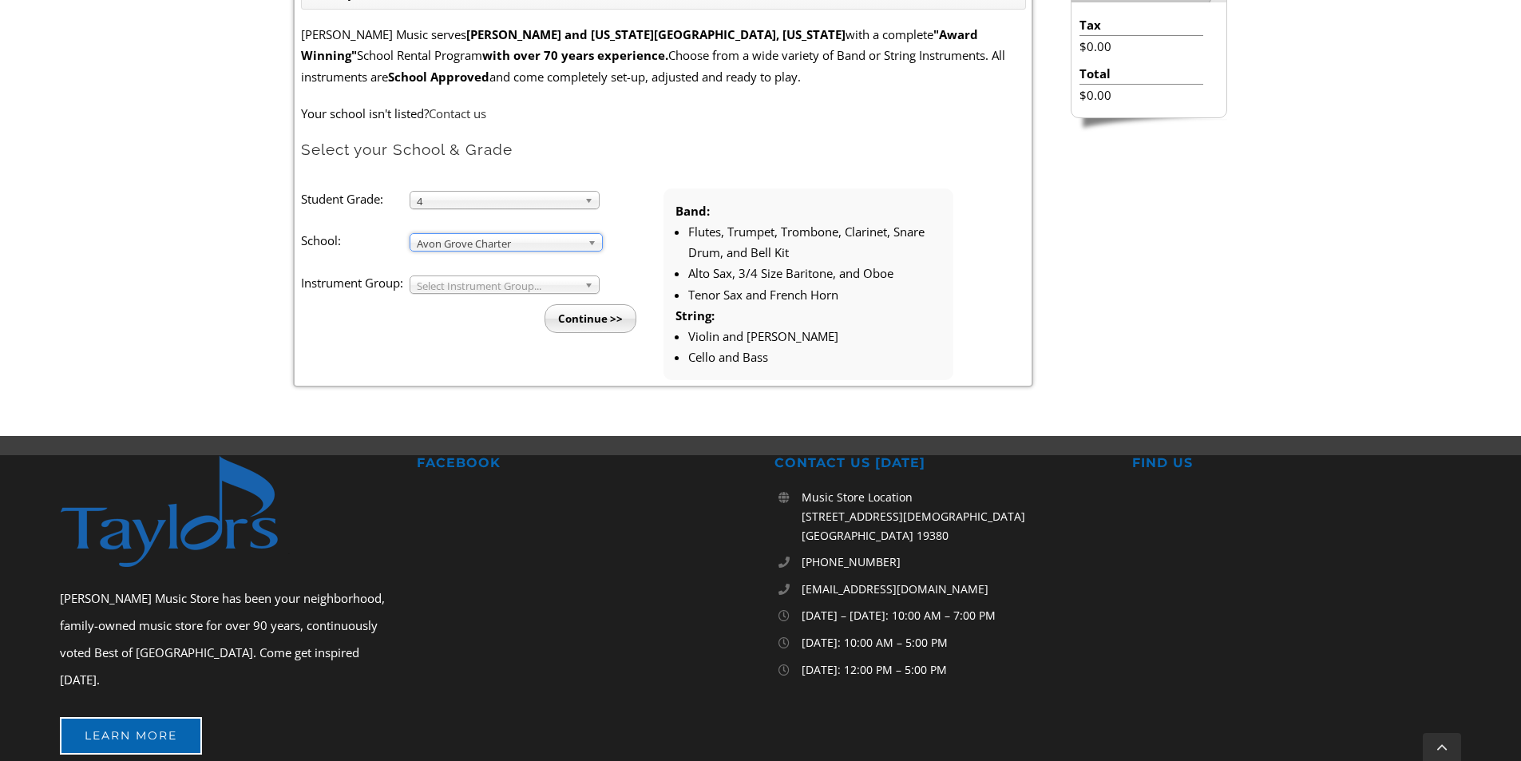
click at [521, 287] on span "Select Instrument Group..." at bounding box center [497, 285] width 161 height 19
click at [497, 305] on li "Band" at bounding box center [509, 303] width 172 height 20
click at [569, 319] on input "Continue >>" at bounding box center [591, 318] width 92 height 29
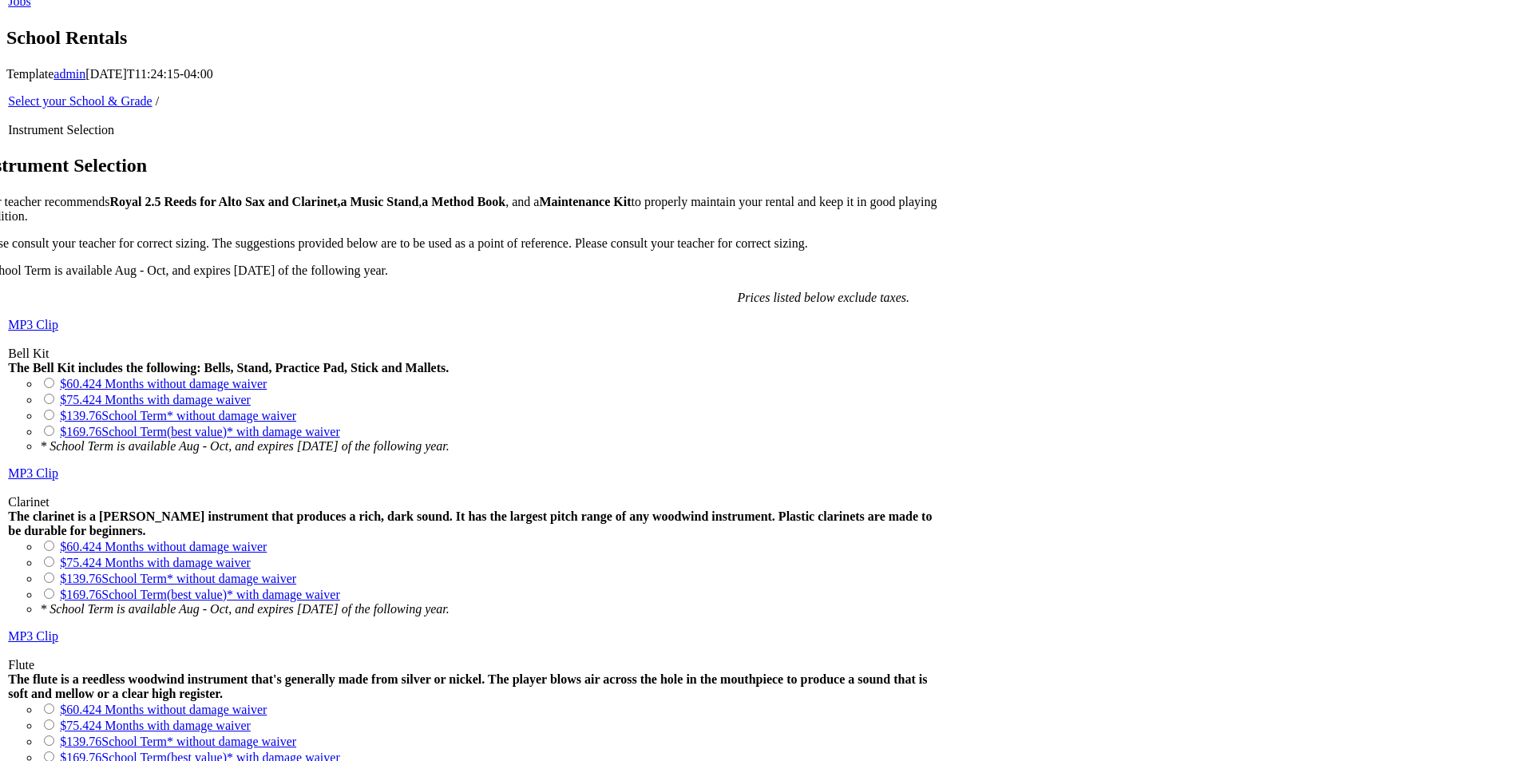
scroll to position [1038, 0]
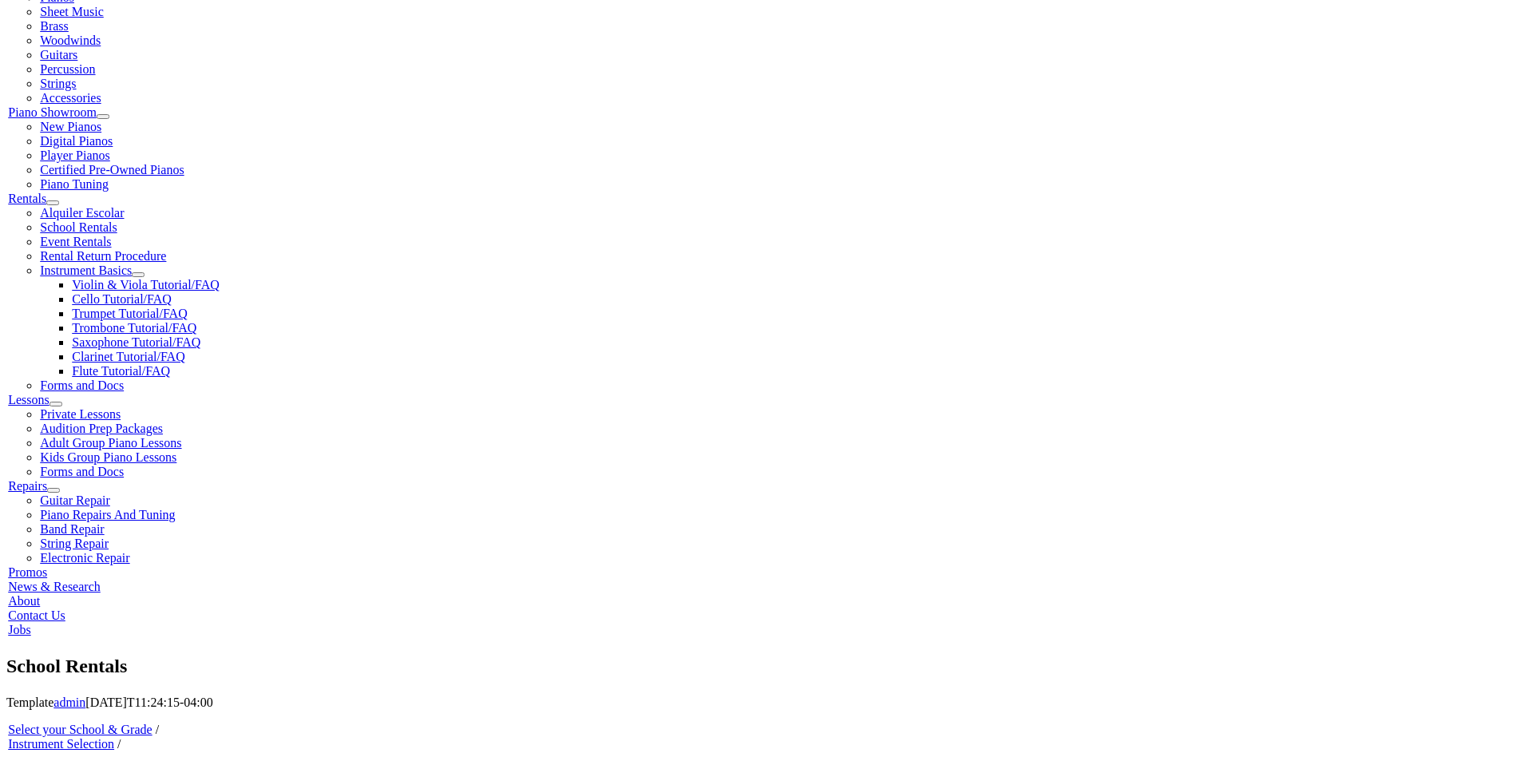
scroll to position [399, 0]
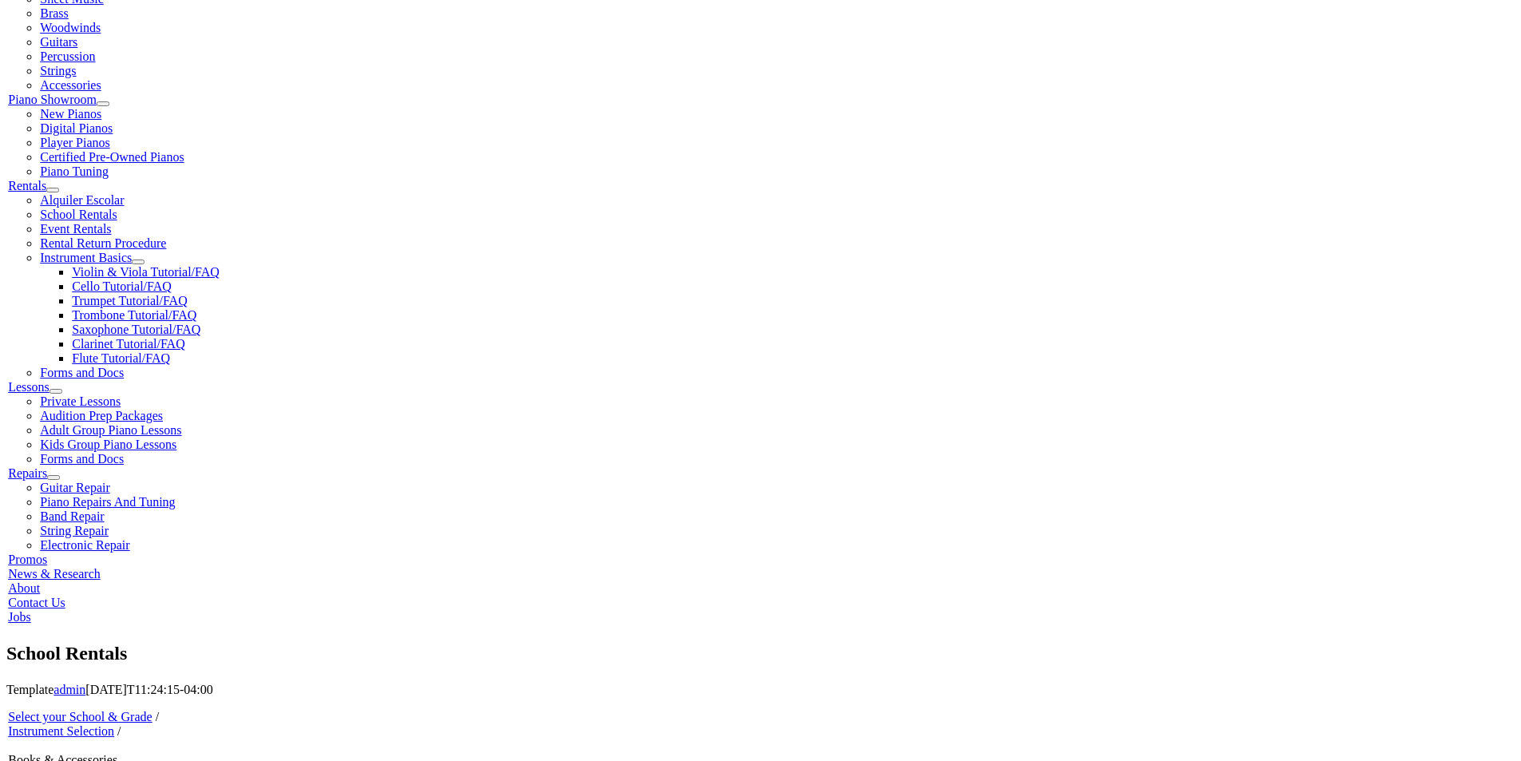
type input "1"
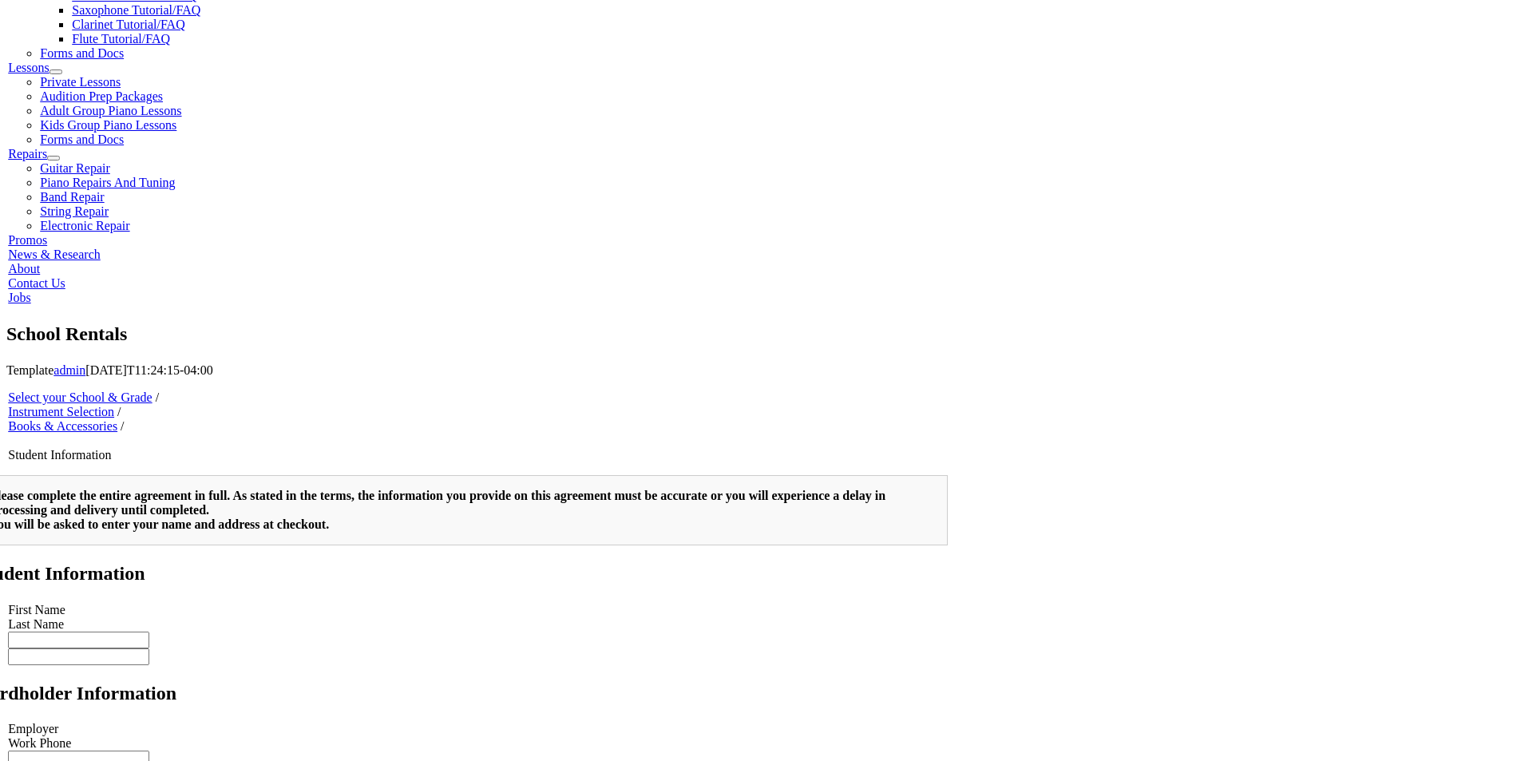
scroll to position [240, 0]
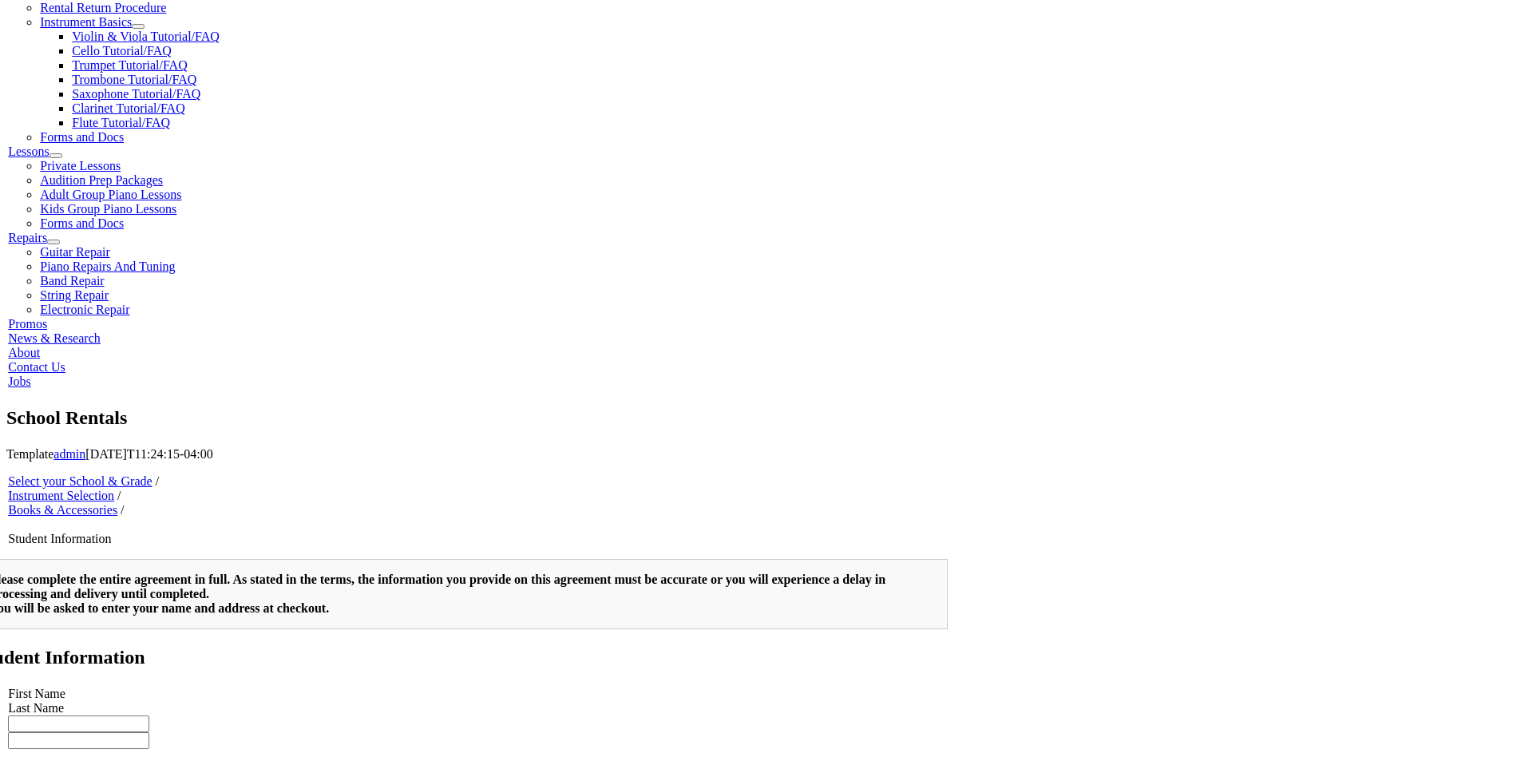
scroll to position [479, 0]
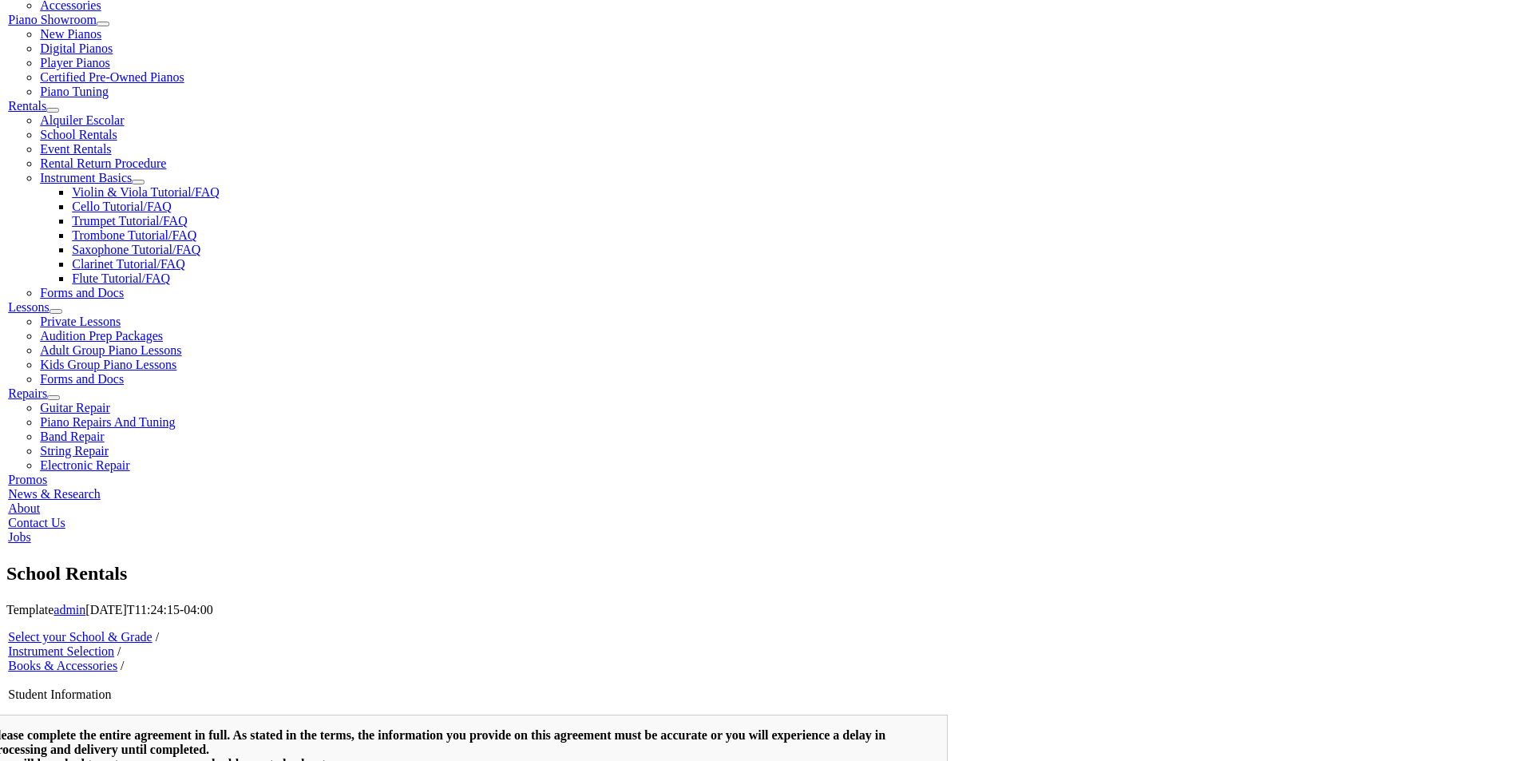
drag, startPoint x: 299, startPoint y: 446, endPoint x: 469, endPoint y: 439, distance: 169.4
drag, startPoint x: 302, startPoint y: 136, endPoint x: 696, endPoint y: 201, distance: 399.8
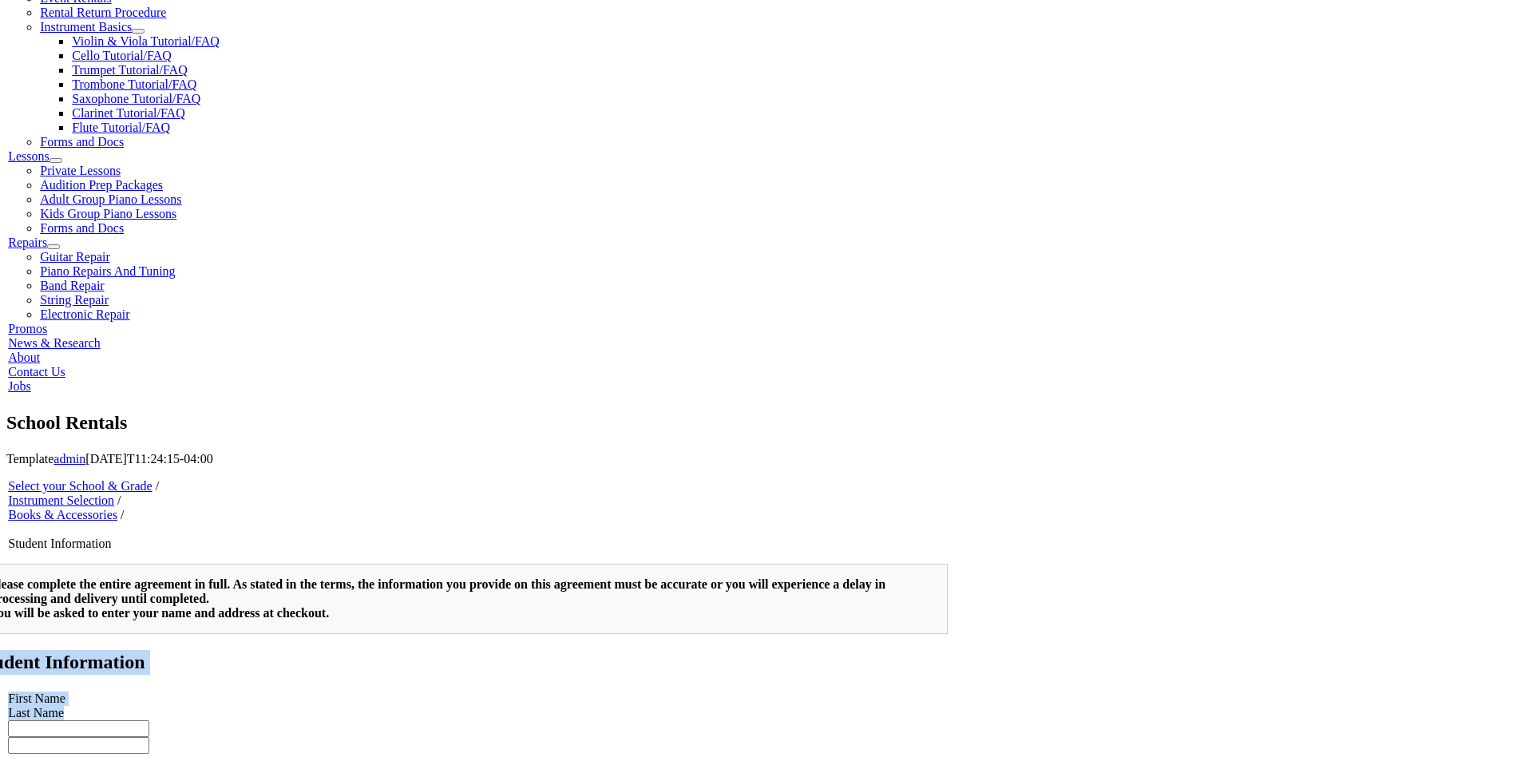
scroll to position [511, 0]
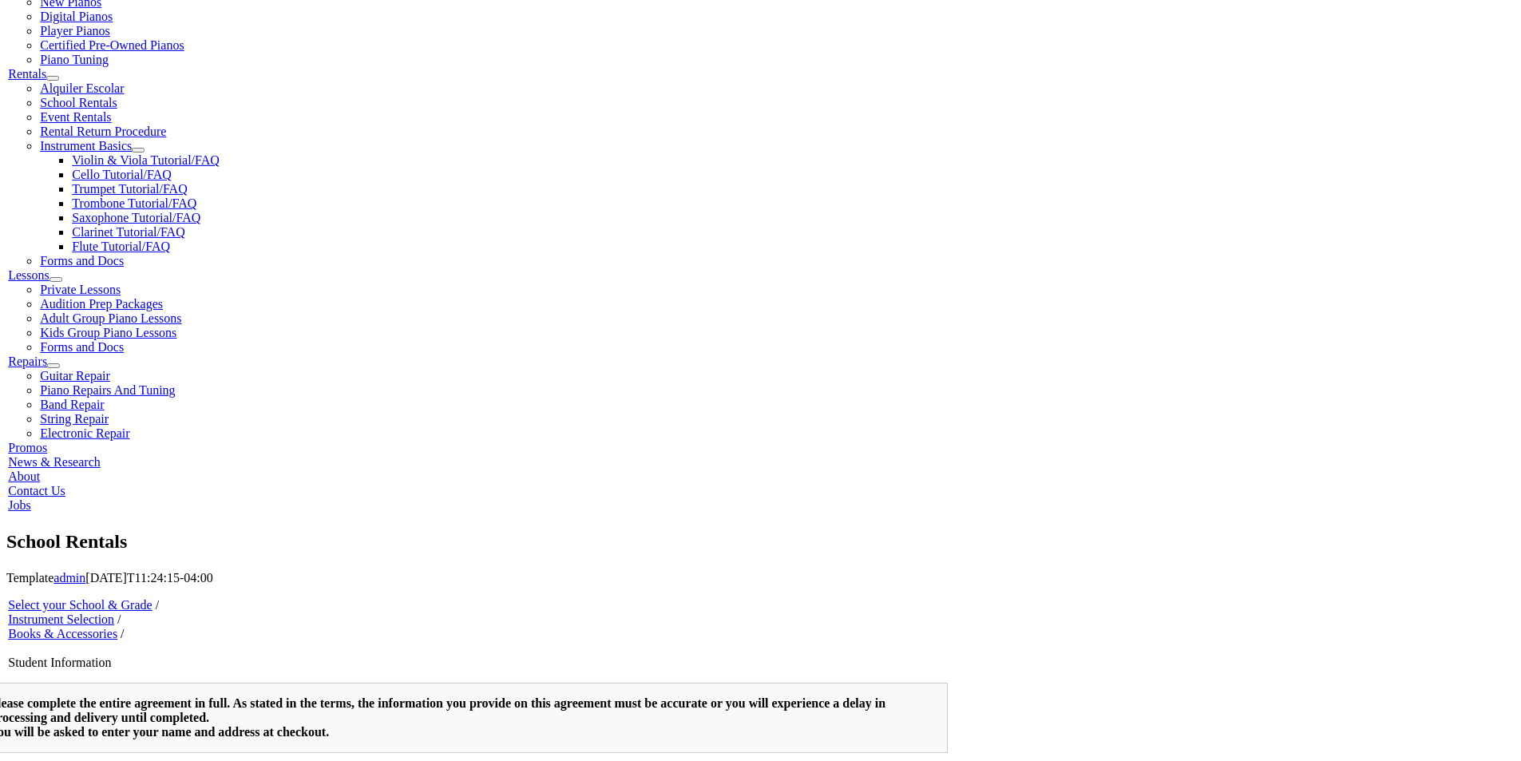
type input "dfadfafhgfga"
type input "adfgadfga"
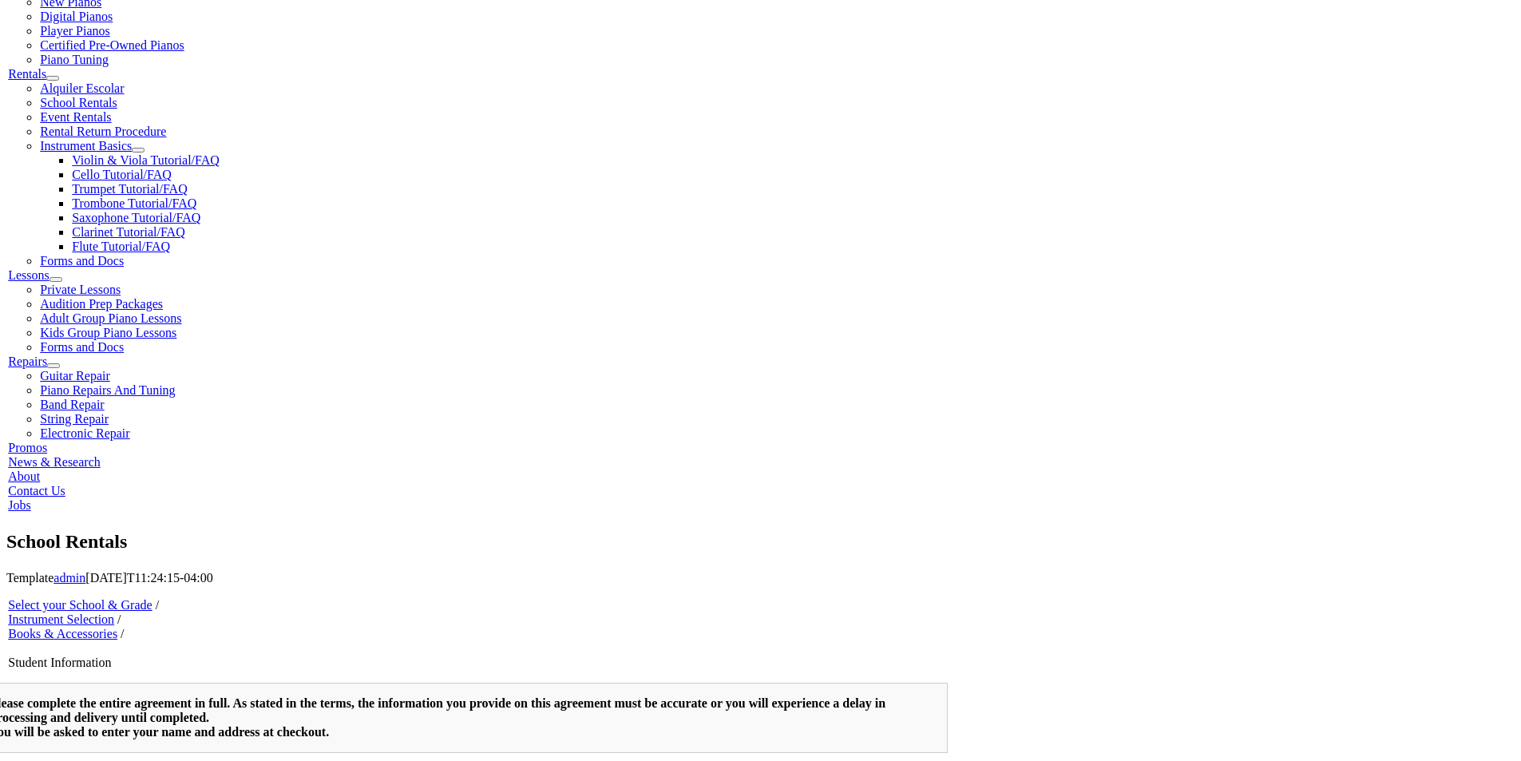
type input "fadfadf"
type input "adfadf"
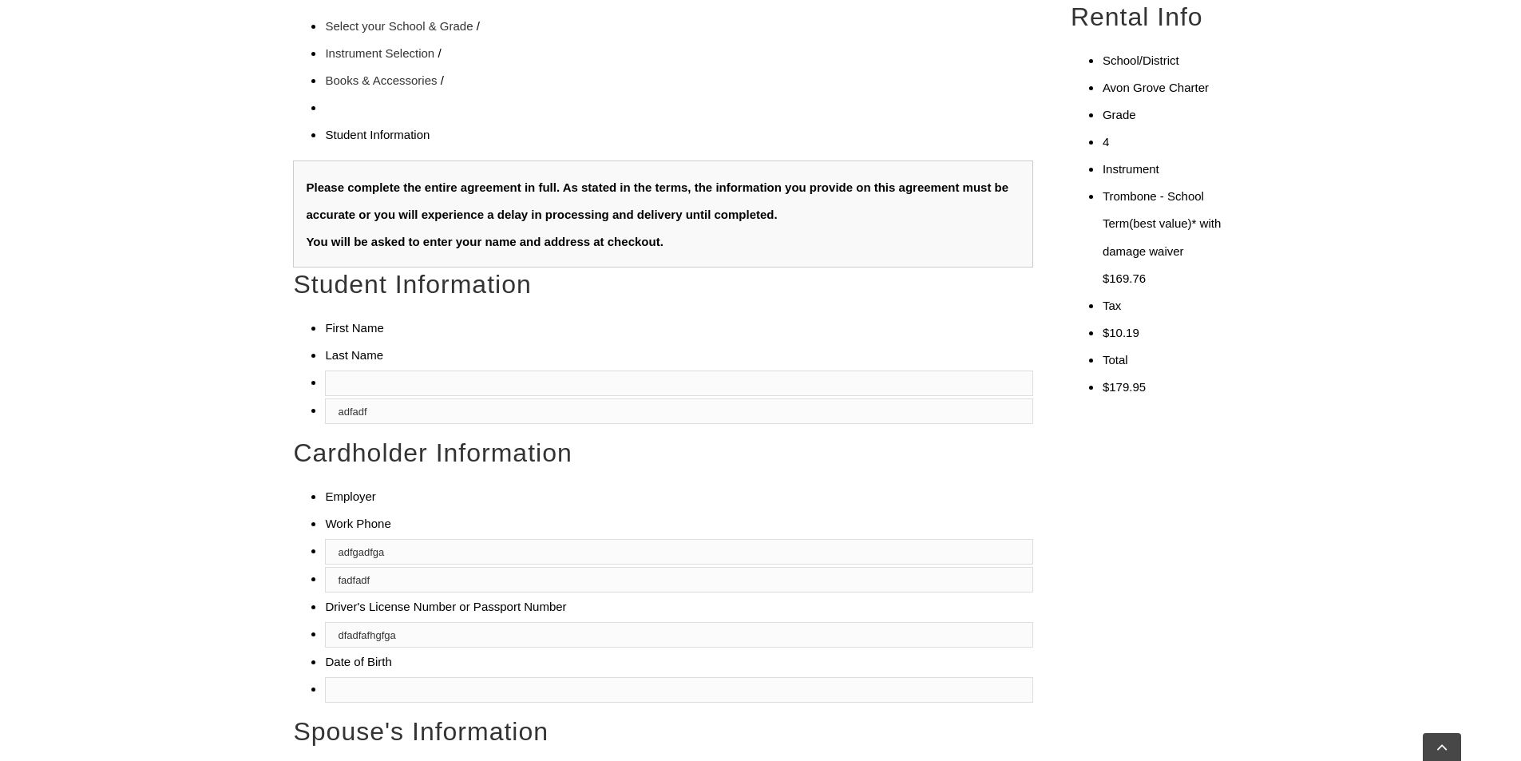
click at [384, 370] on input "text" at bounding box center [679, 383] width 708 height 26
type input "adfadf"
click at [339, 677] on input "mm/dd/yyyy" at bounding box center [679, 690] width 708 height 26
type input "11/11/1111"
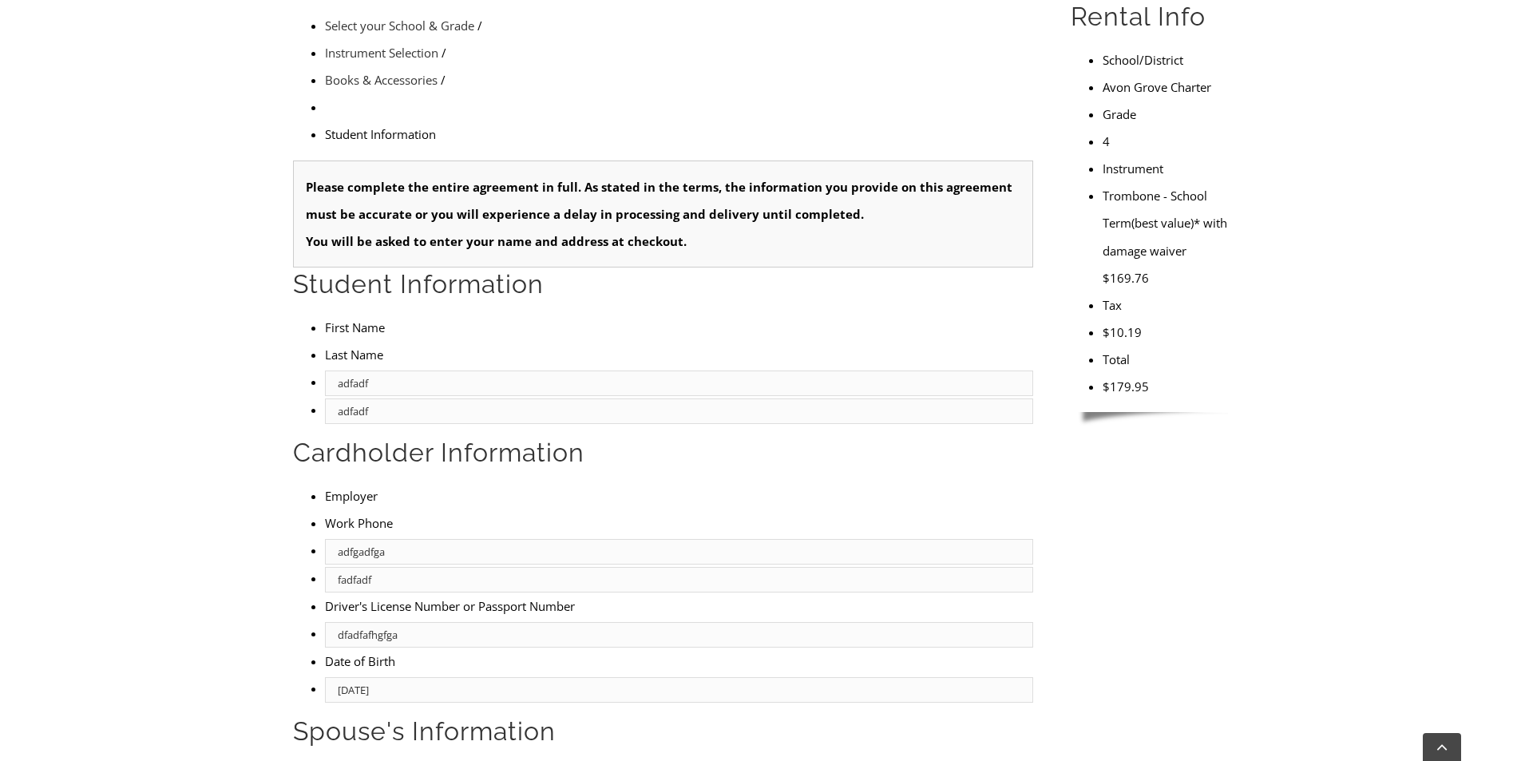
type input "dfafafd"
type input "adfadsf"
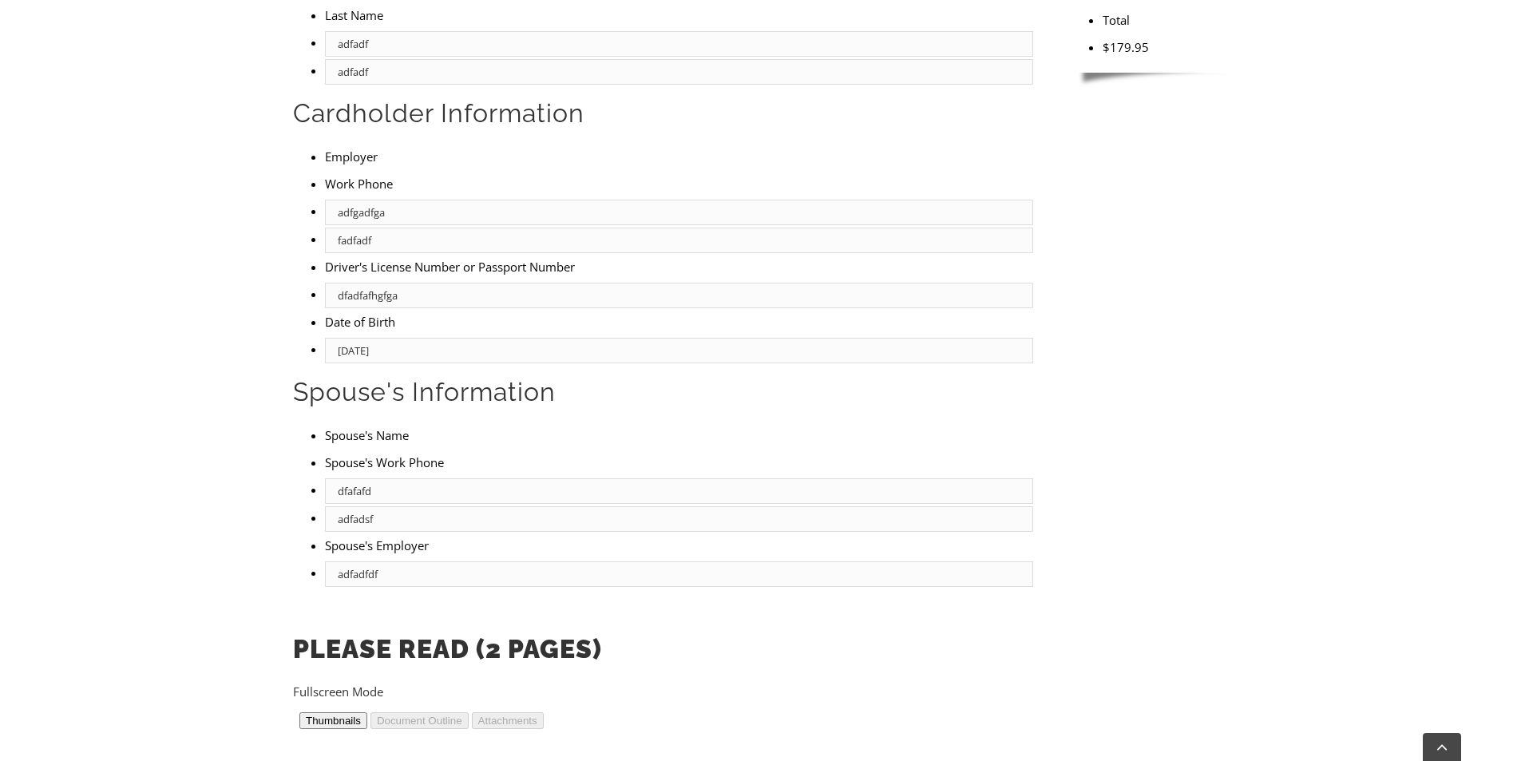
scroll to position [990, 0]
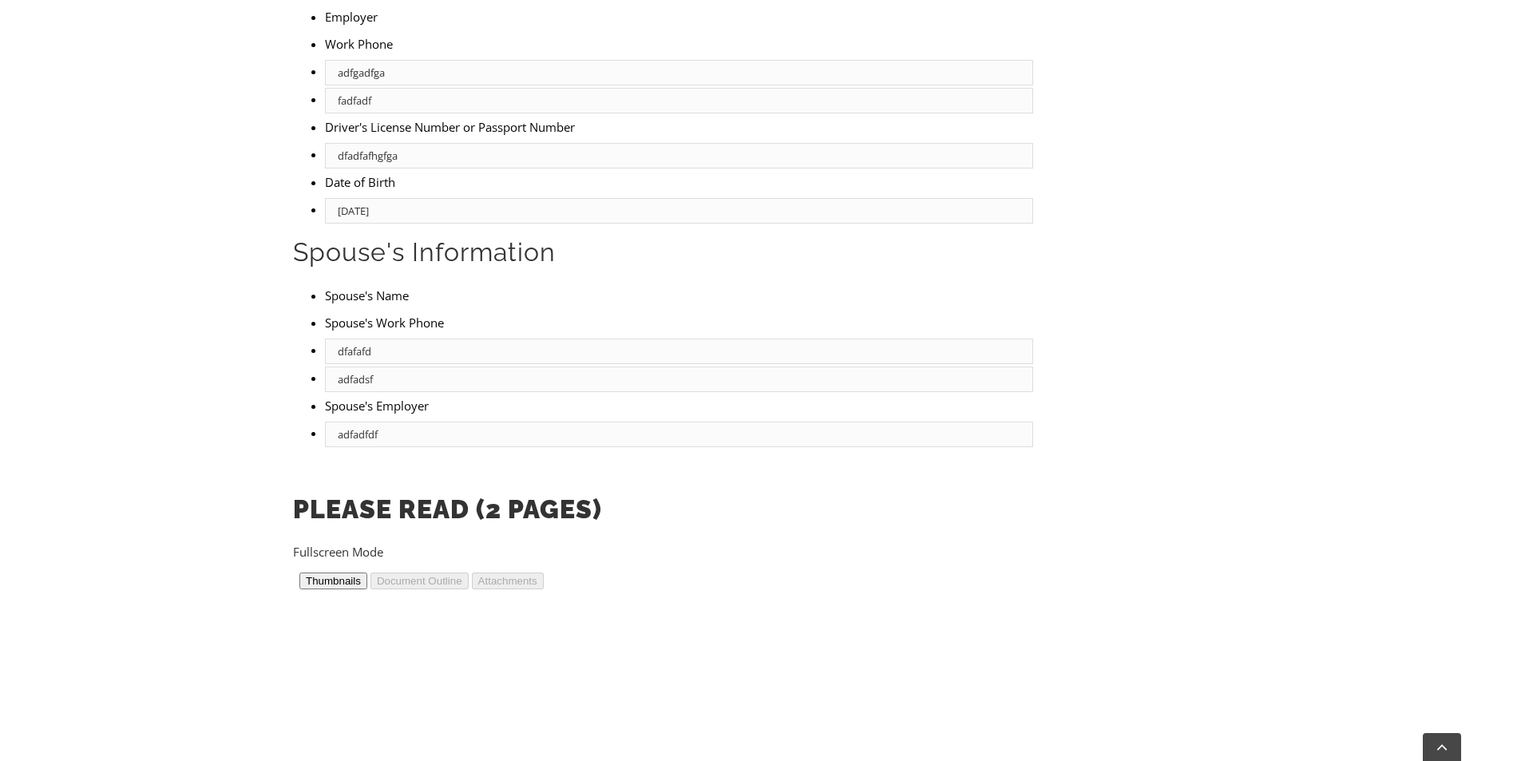
type input "adfadfdf"
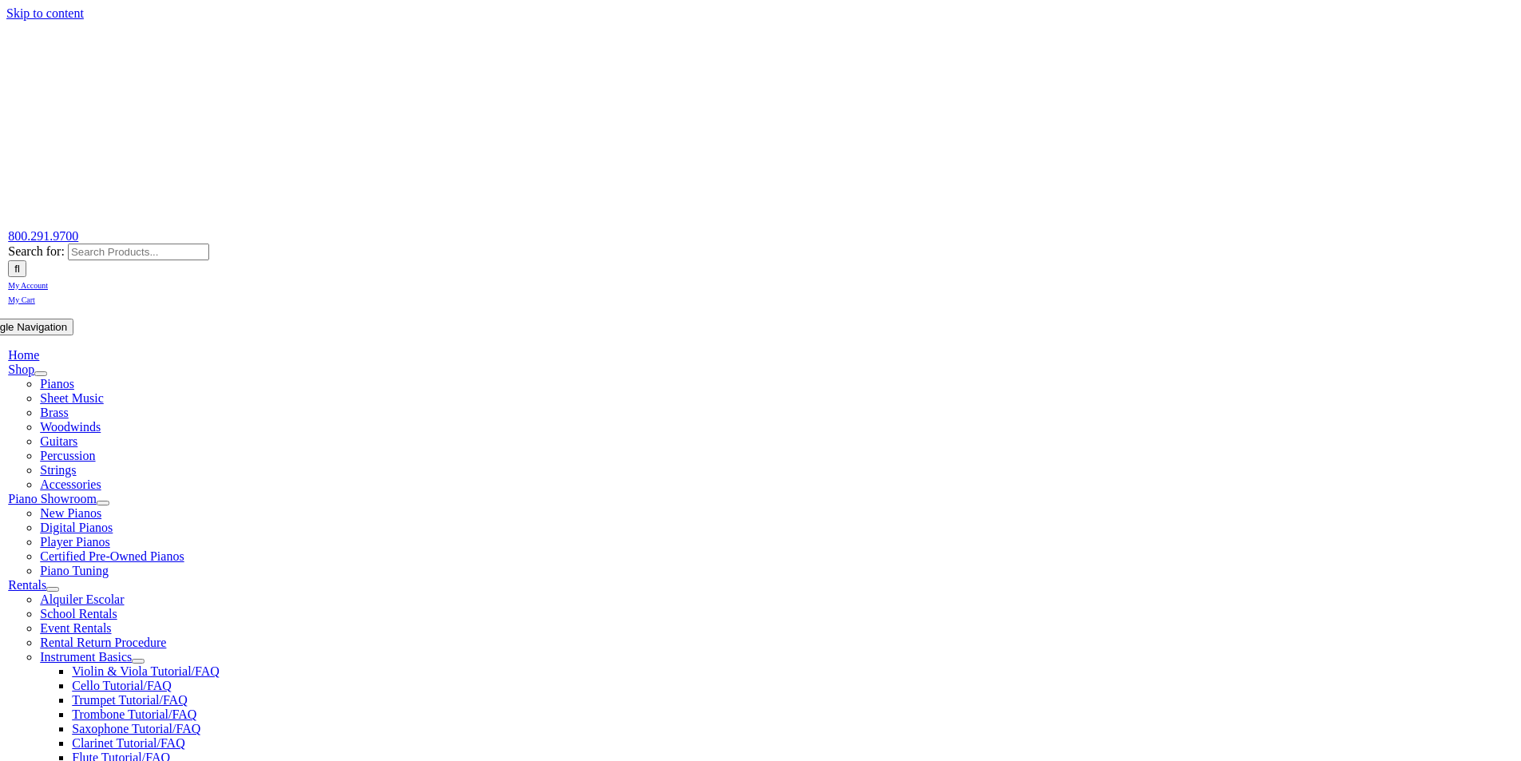
select select "PA"
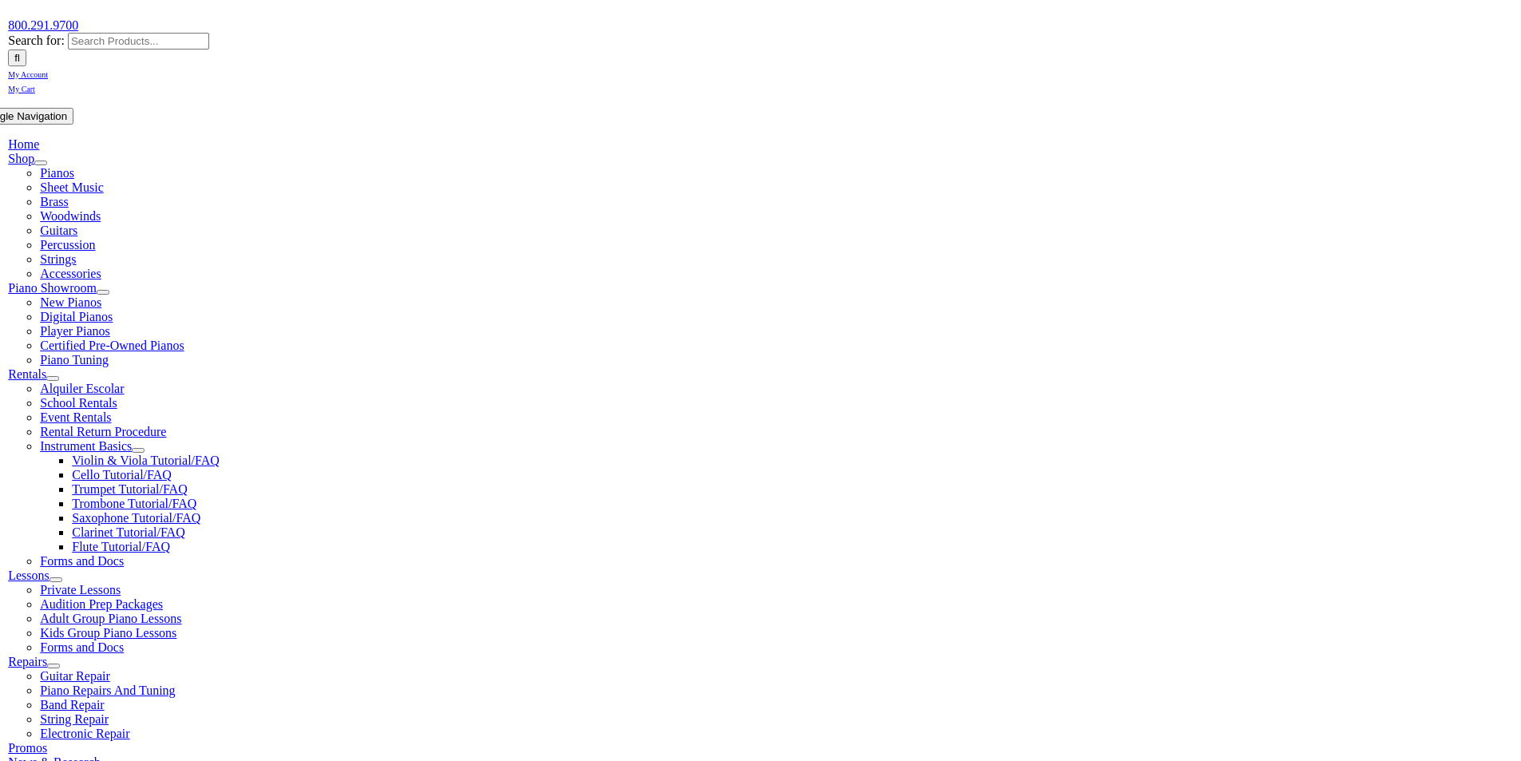
scroll to position [559, 0]
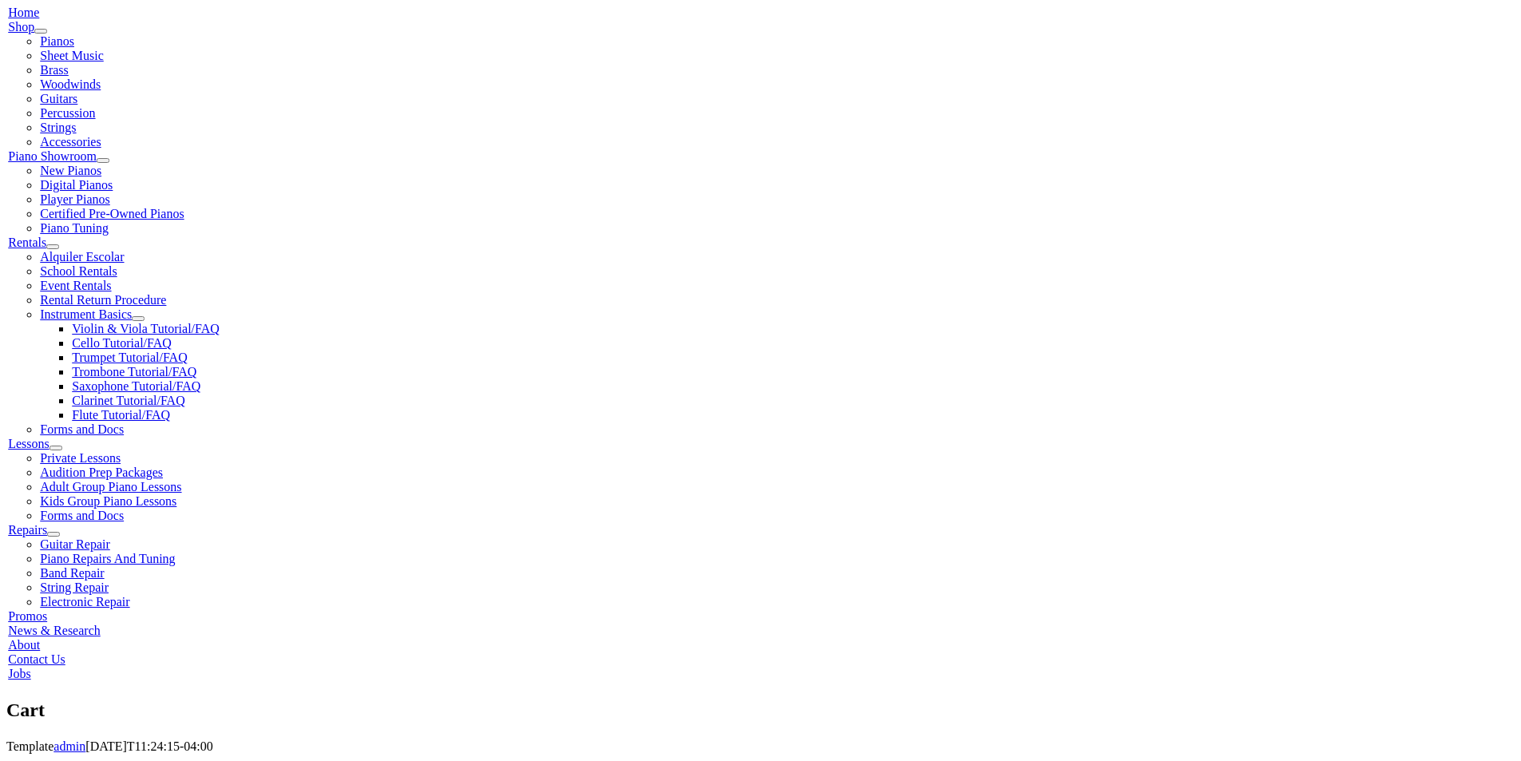
scroll to position [479, 0]
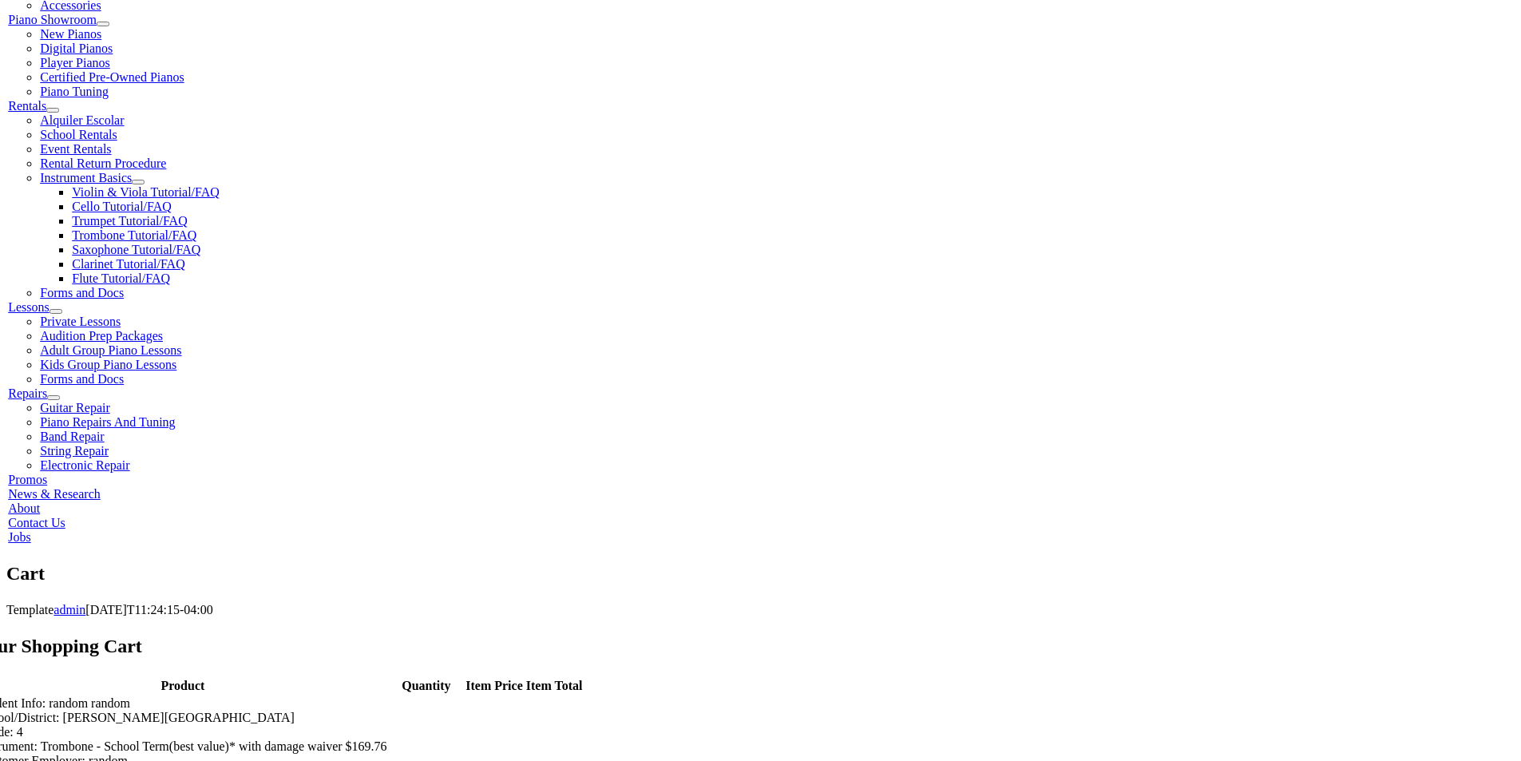
select select "0"
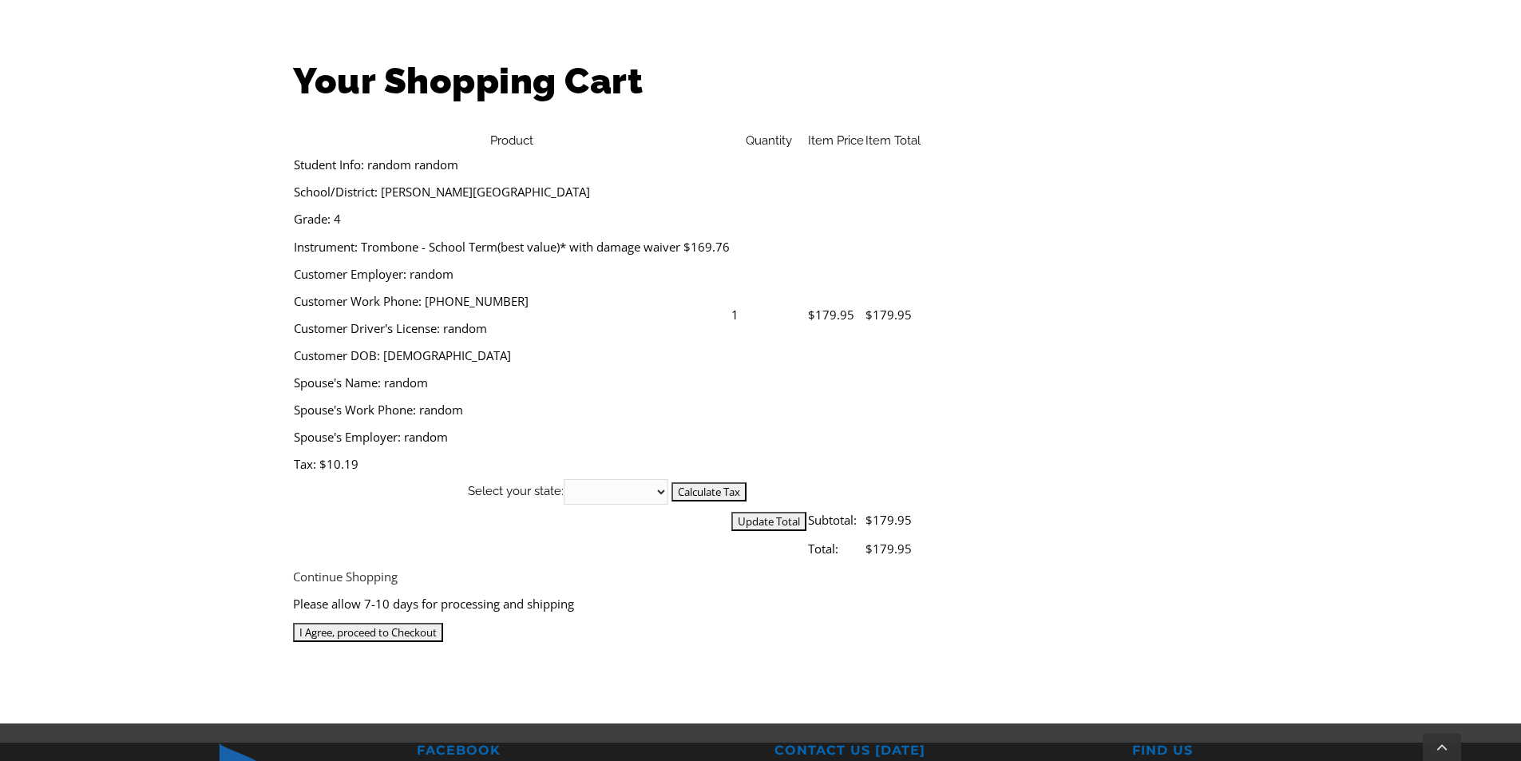
click at [443, 623] on input "I Agree, proceed to Checkout" at bounding box center [368, 632] width 150 height 19
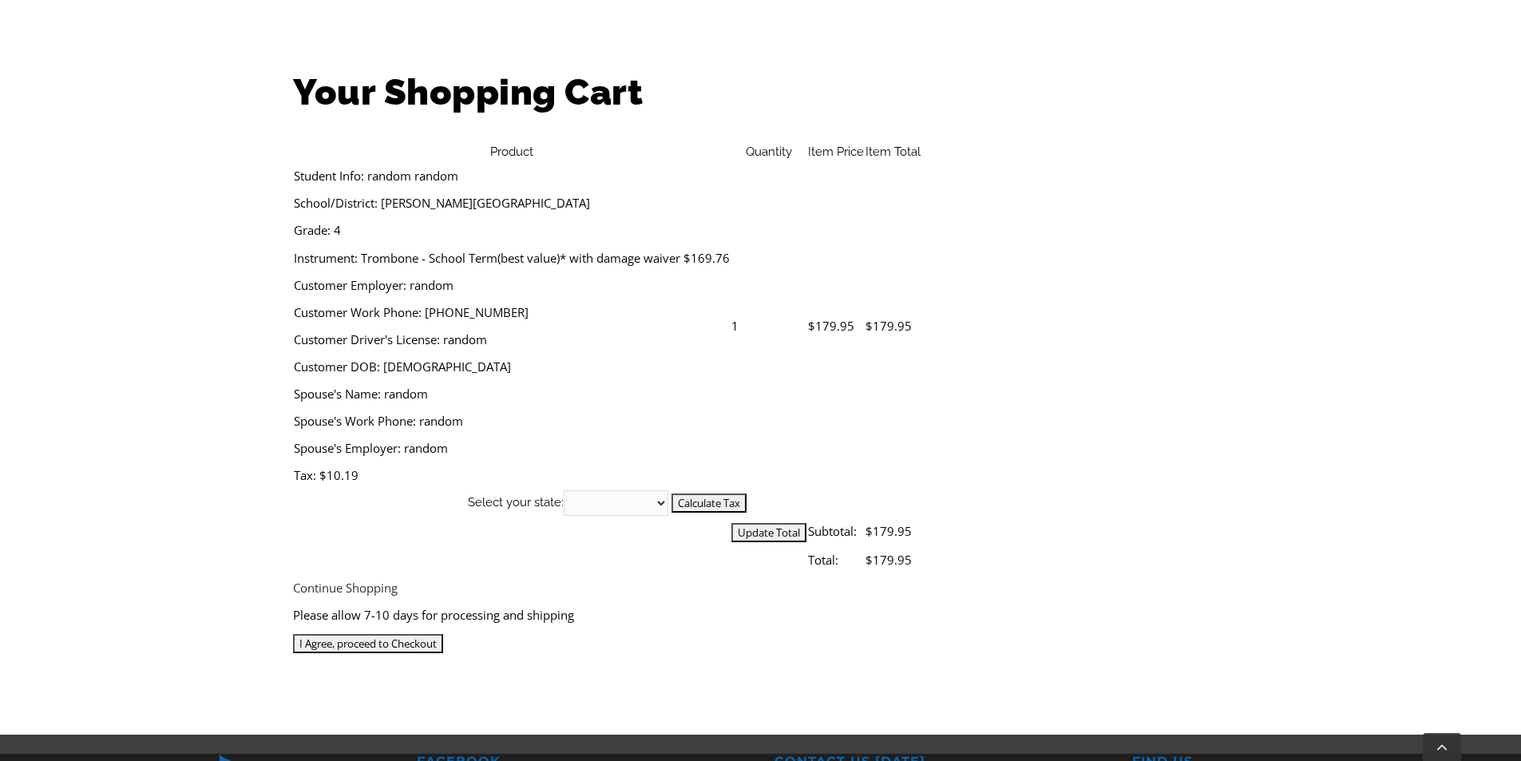
scroll to position [735, 0]
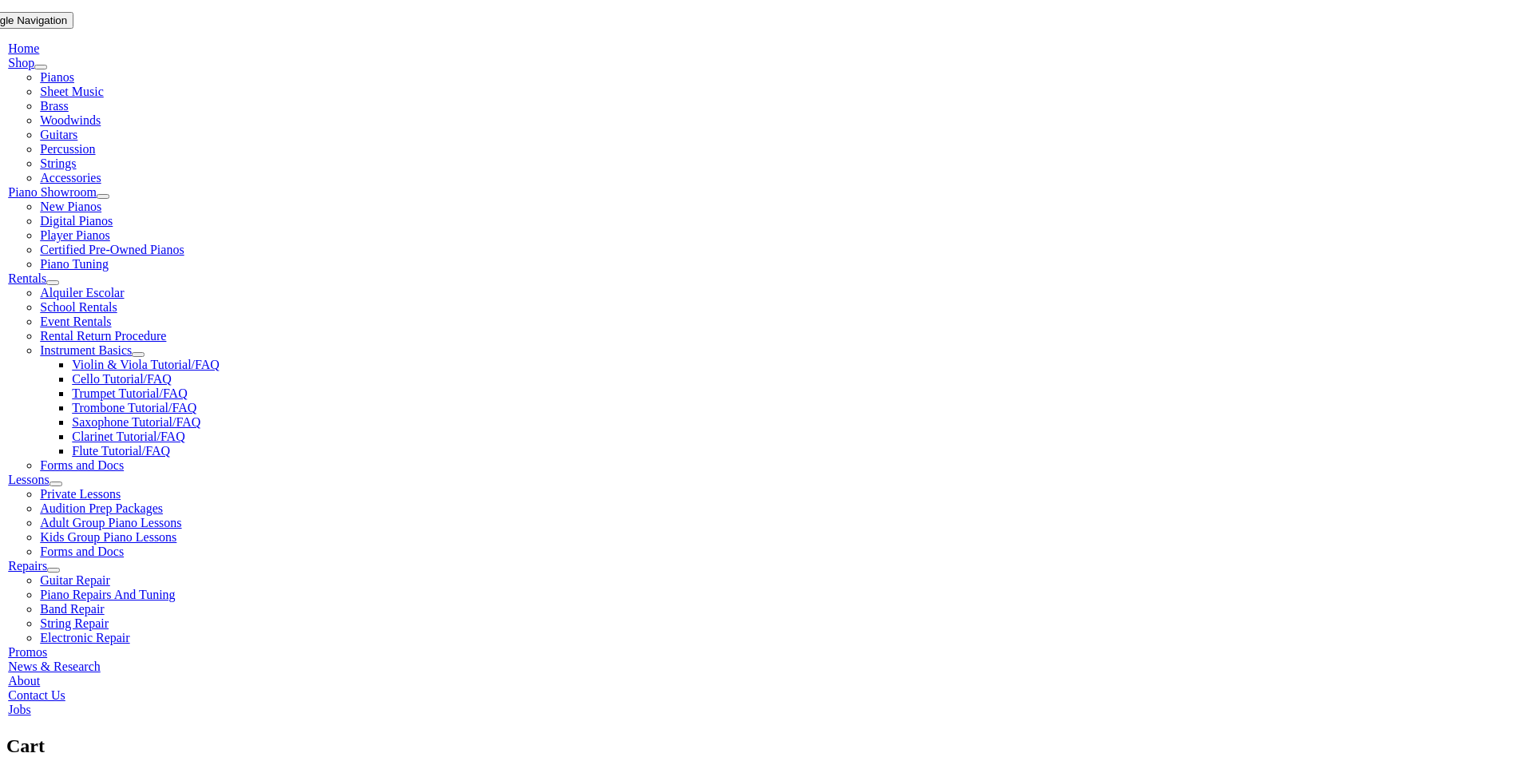
scroll to position [559, 0]
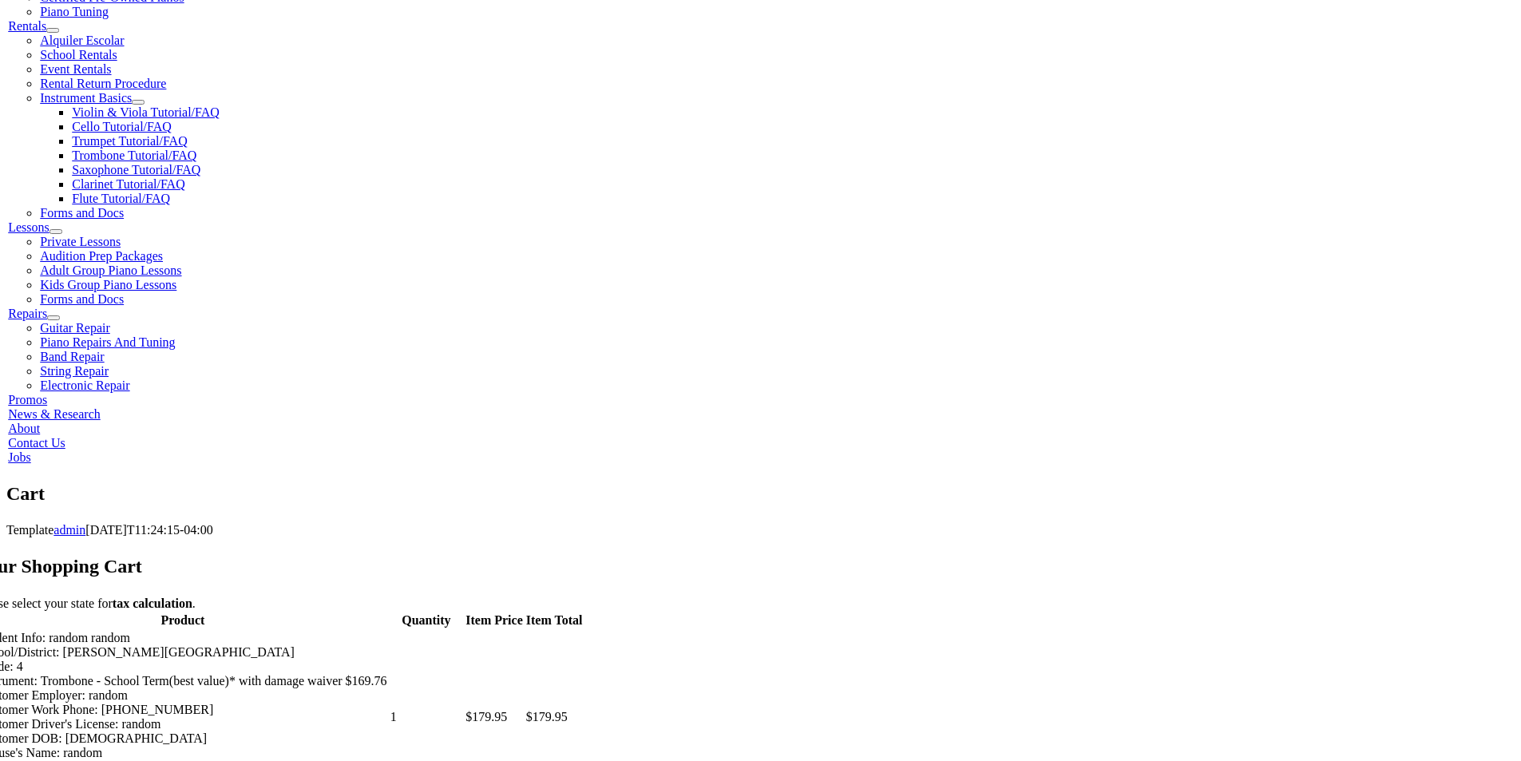
select select "PA"
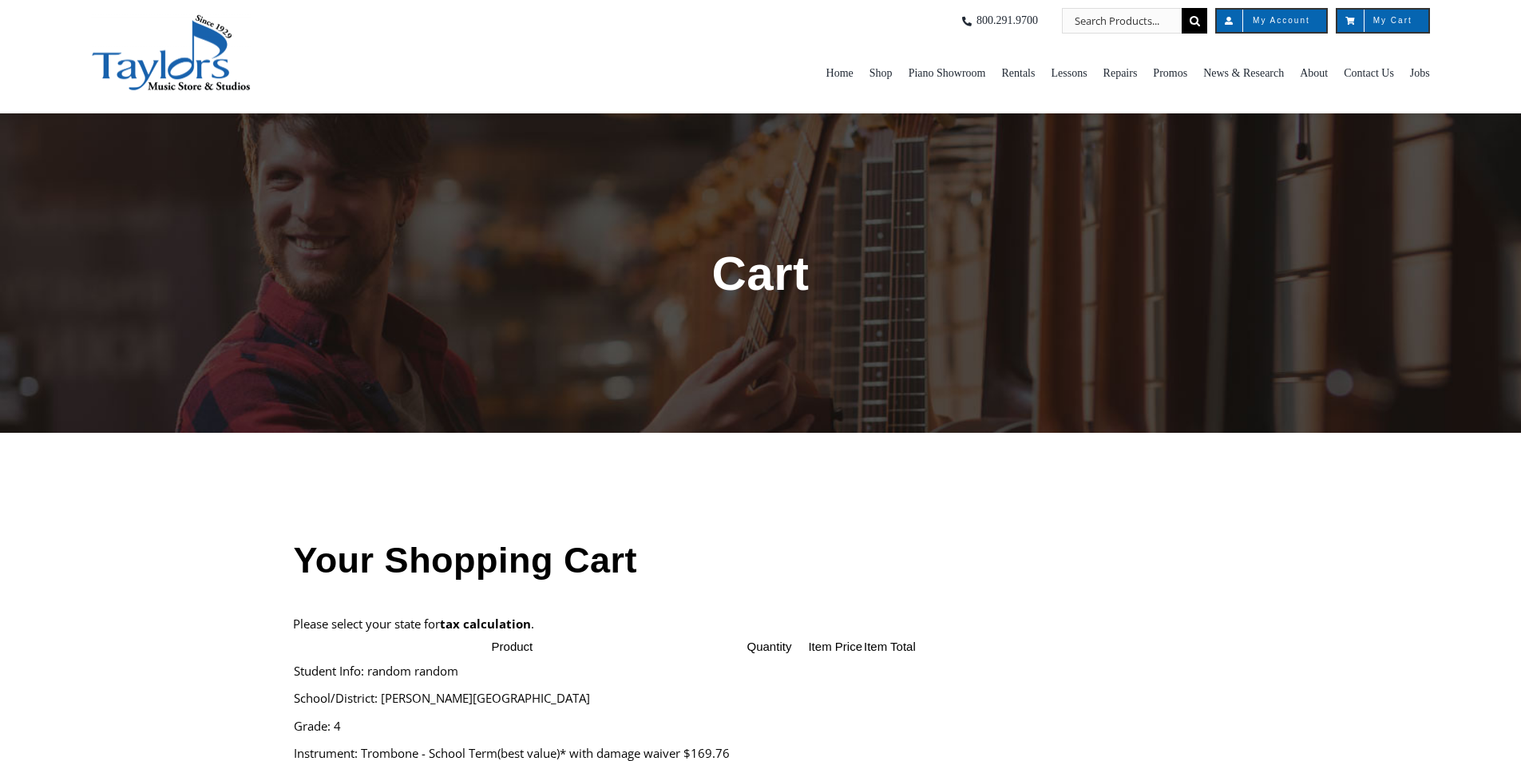
select select "PA"
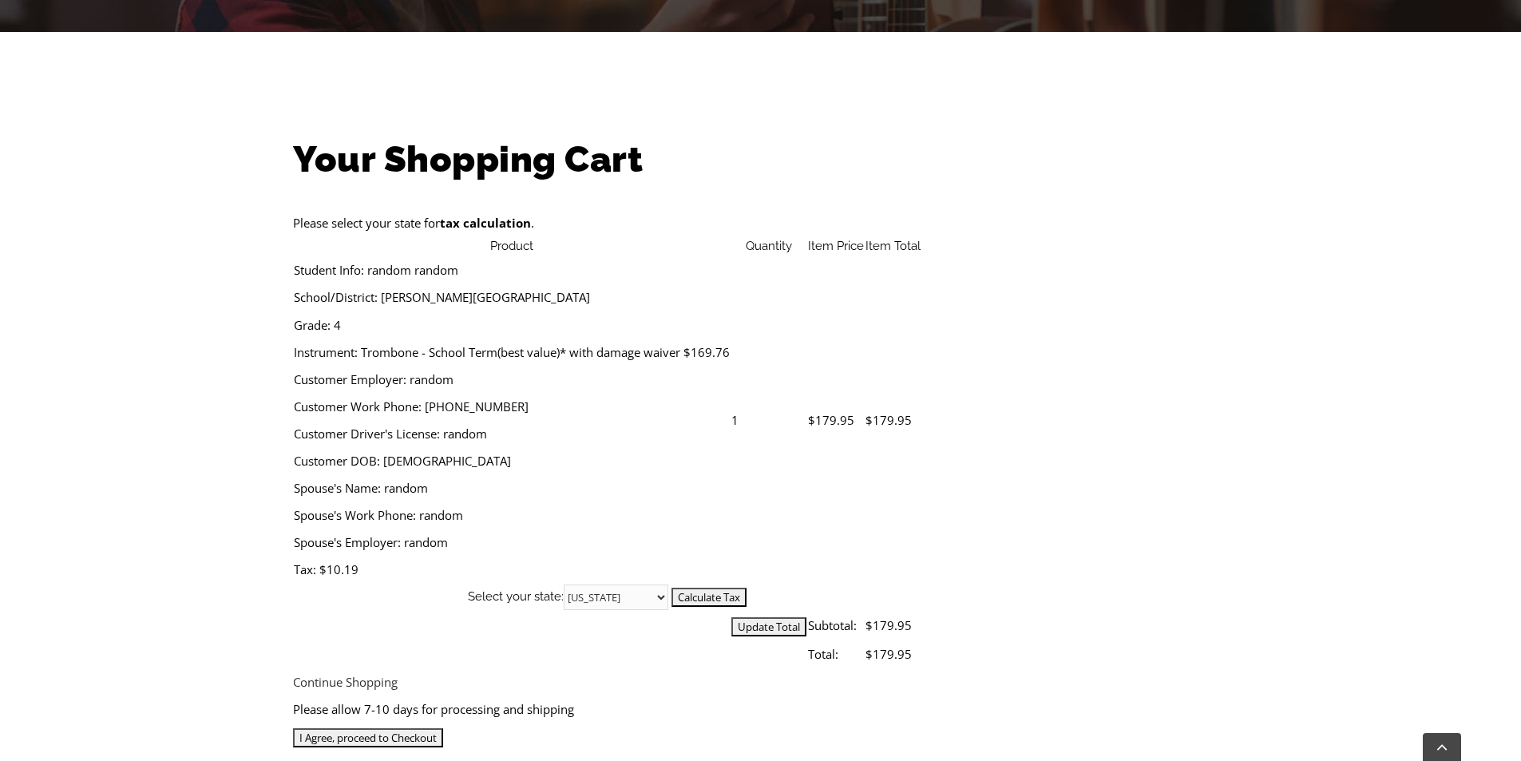
scroll to position [399, 0]
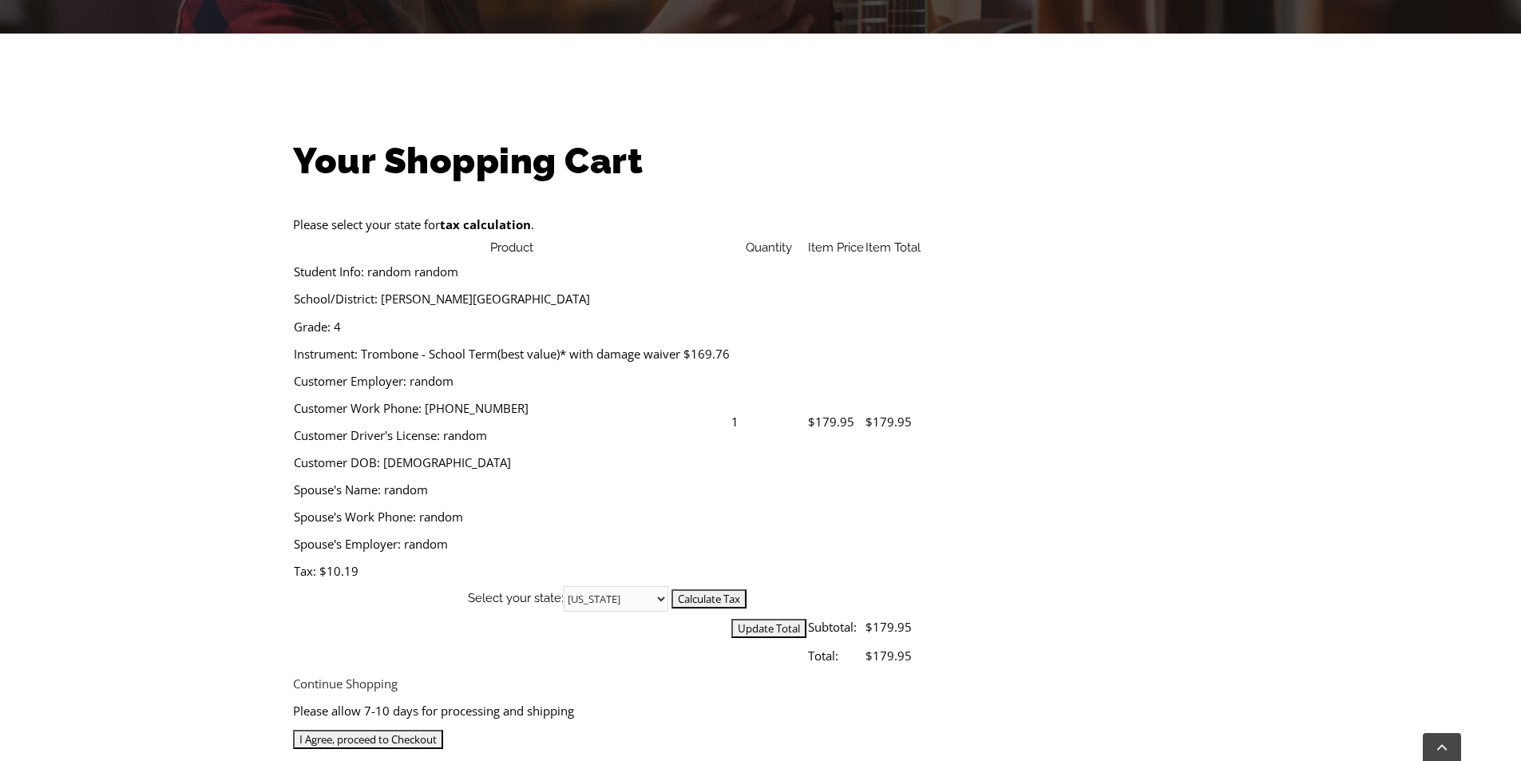
click at [443, 730] on input "I Agree, proceed to Checkout" at bounding box center [368, 739] width 150 height 19
